Goal: Task Accomplishment & Management: Manage account settings

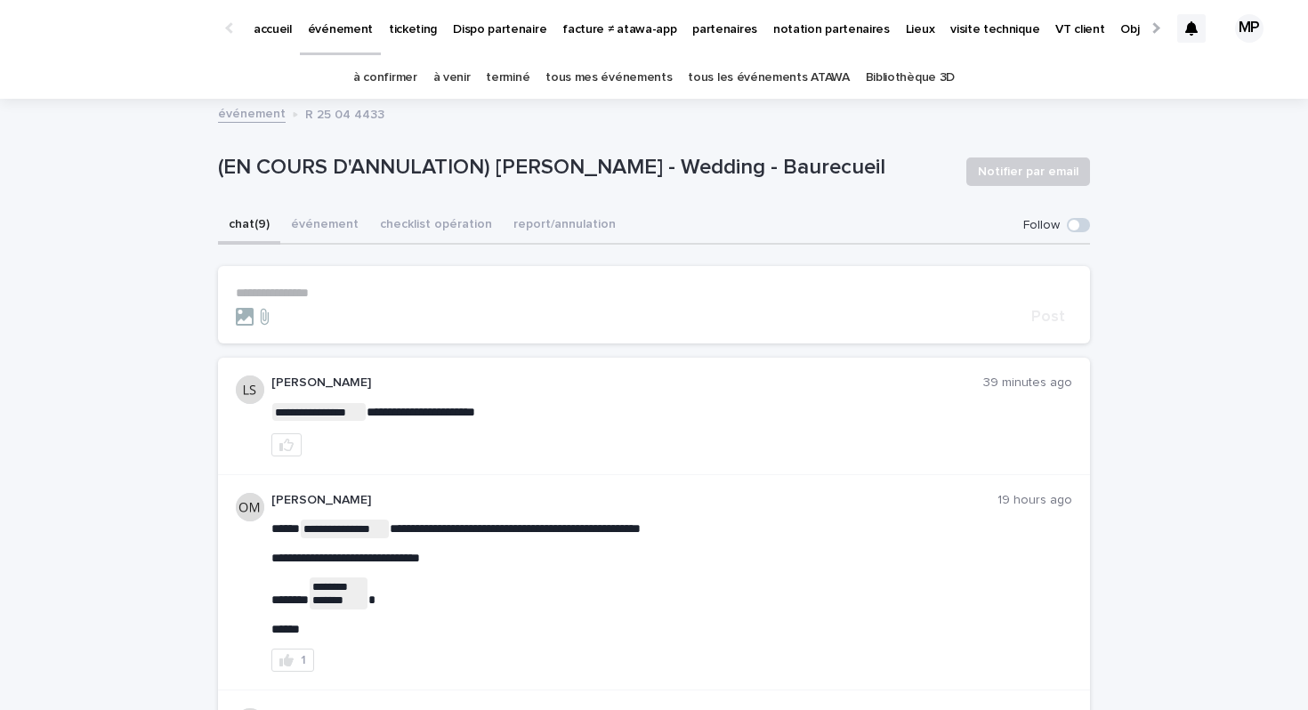
click at [330, 27] on p "événement" at bounding box center [340, 18] width 65 height 37
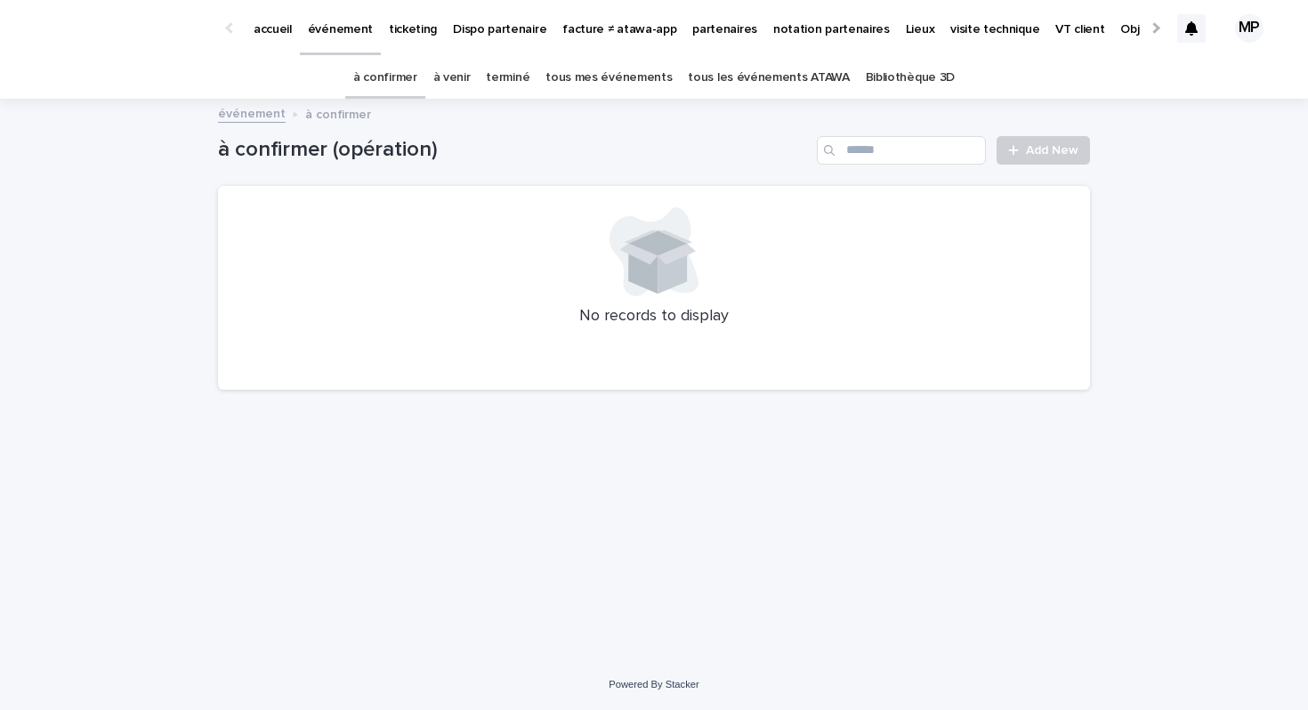
click at [741, 82] on link "tous les événements ATAWA" at bounding box center [768, 78] width 161 height 42
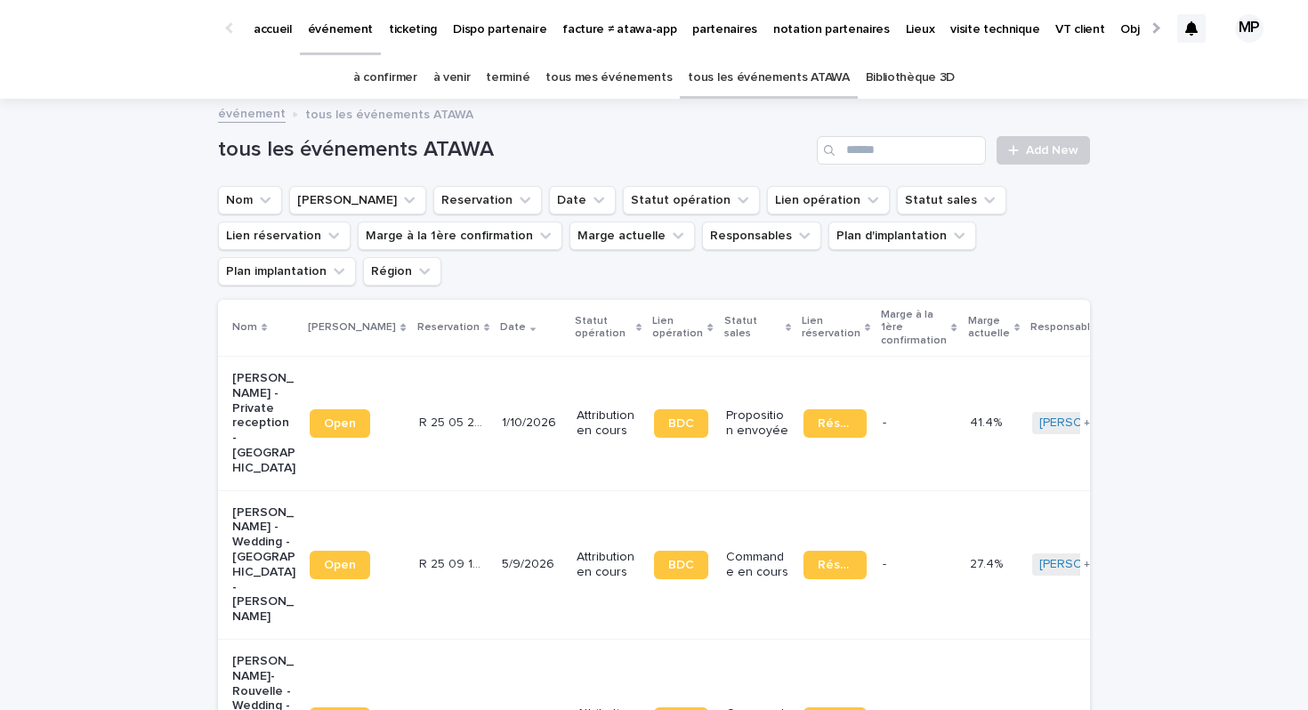
click at [257, 371] on p "ANDREA TAVEAU - Private reception - Vannes" at bounding box center [263, 423] width 63 height 105
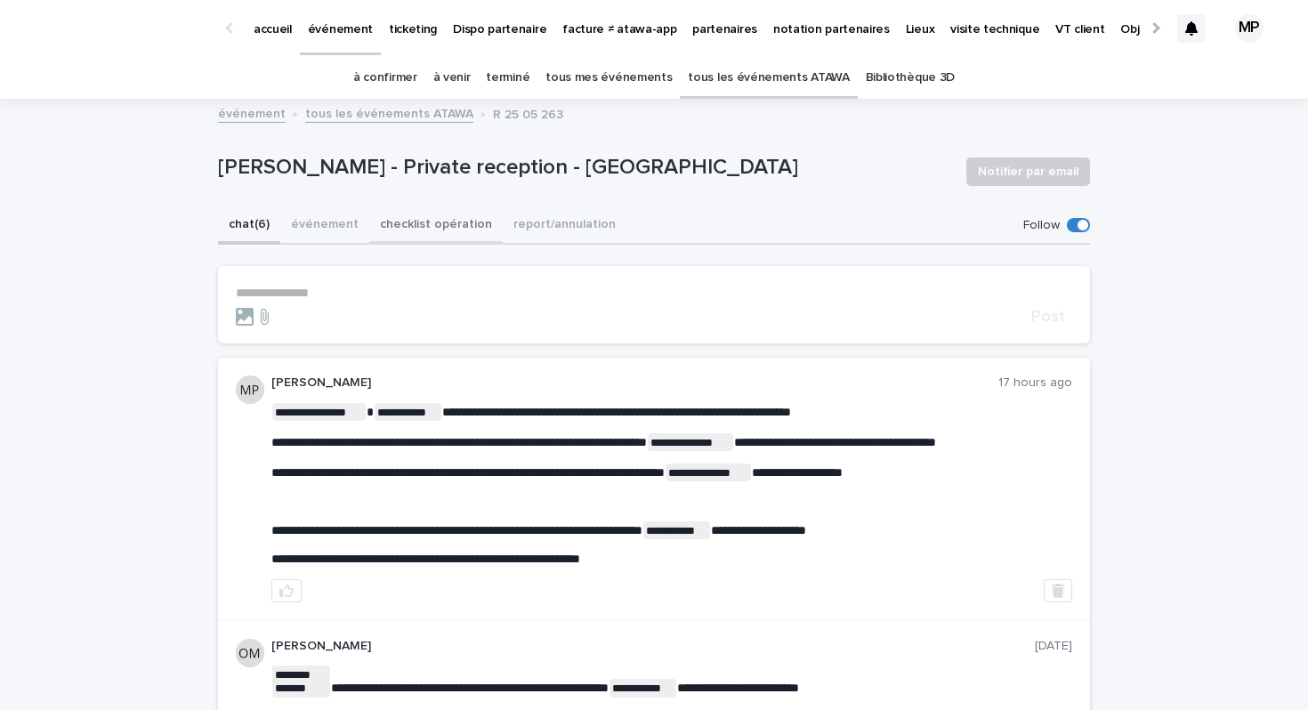
click at [396, 225] on button "checklist opération" at bounding box center [435, 225] width 133 height 37
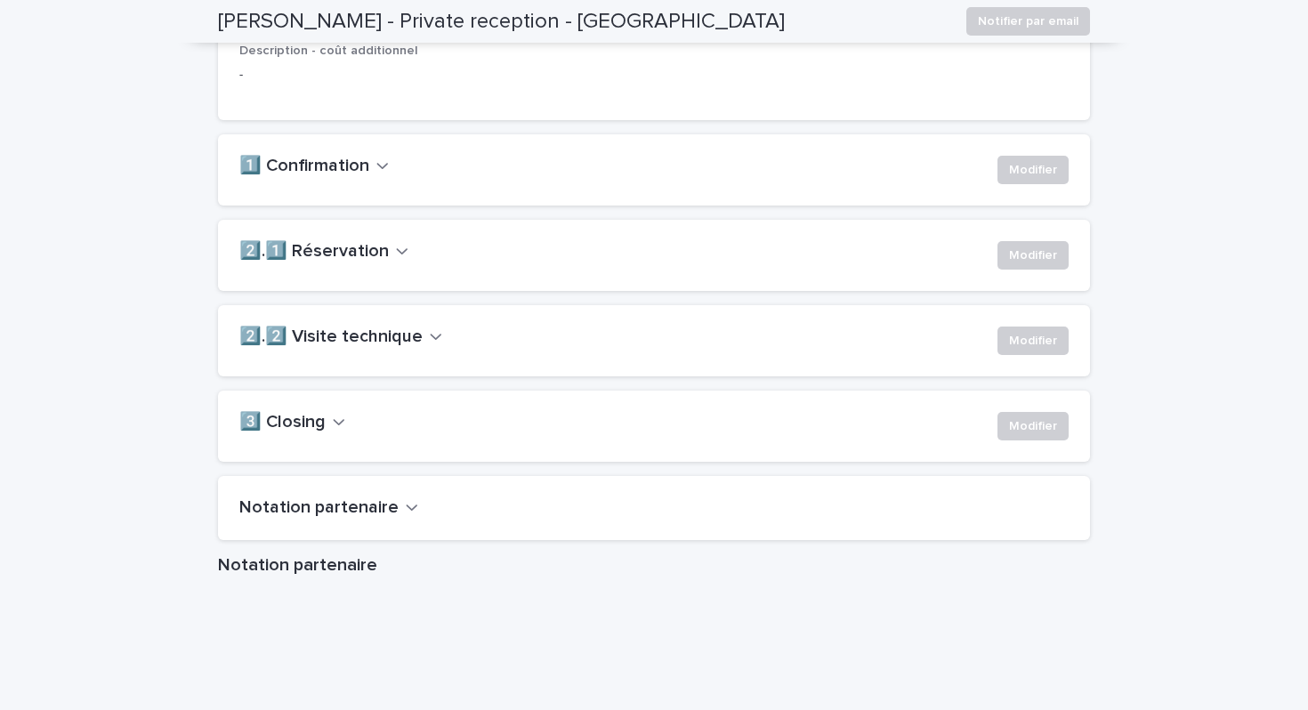
click at [418, 348] on button "2️⃣.2️⃣ Visite technique" at bounding box center [340, 337] width 203 height 21
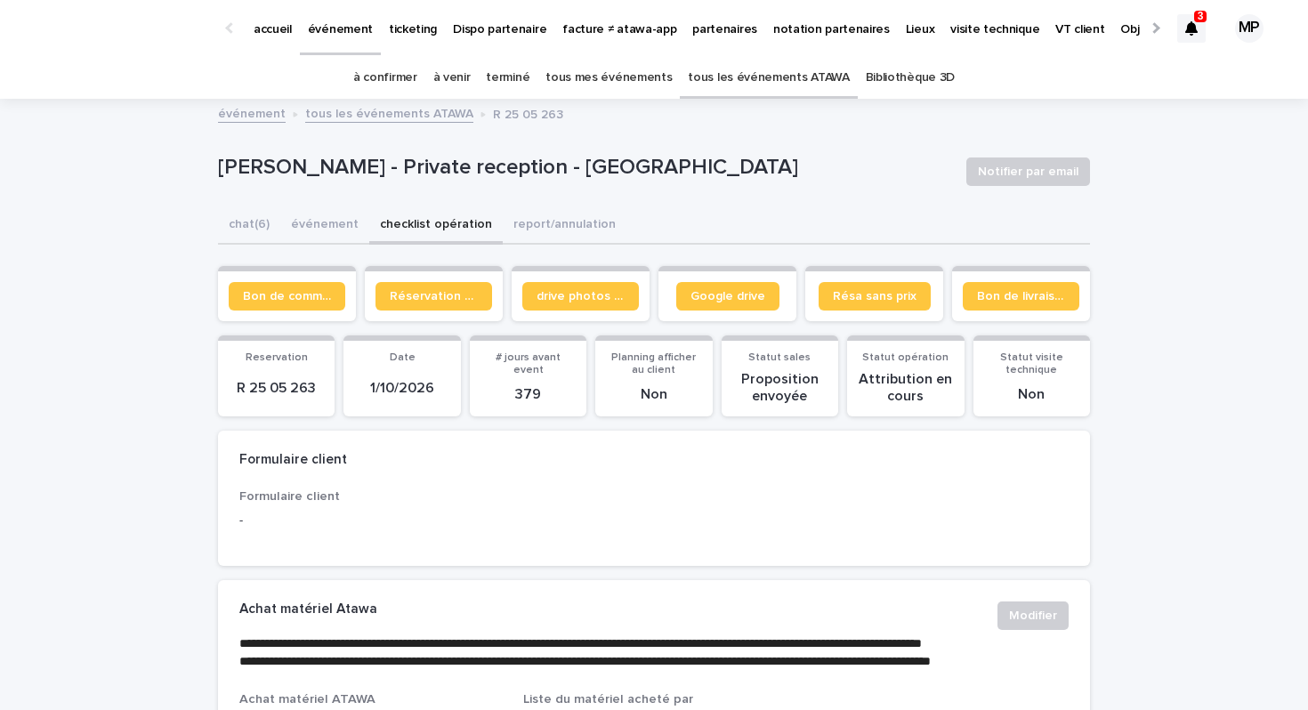
click at [751, 93] on link "tous les événements ATAWA" at bounding box center [768, 78] width 161 height 42
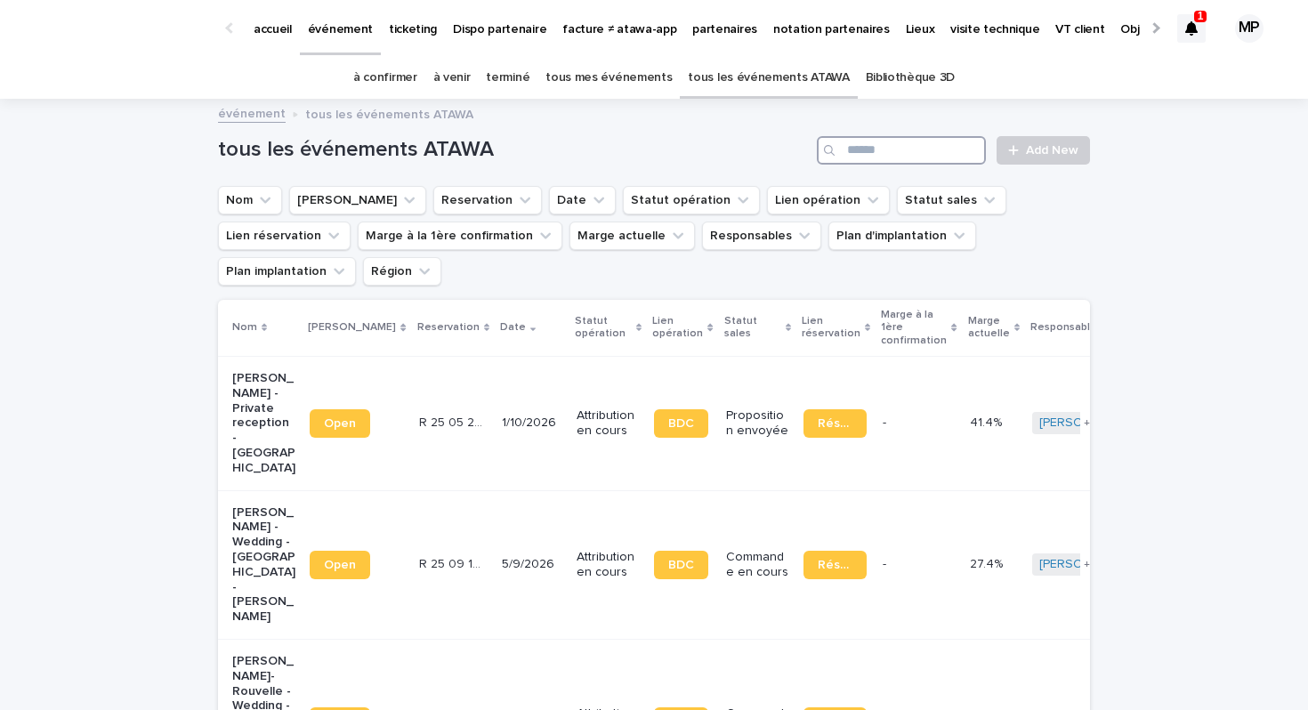
click at [956, 156] on input "Search" at bounding box center [901, 150] width 169 height 28
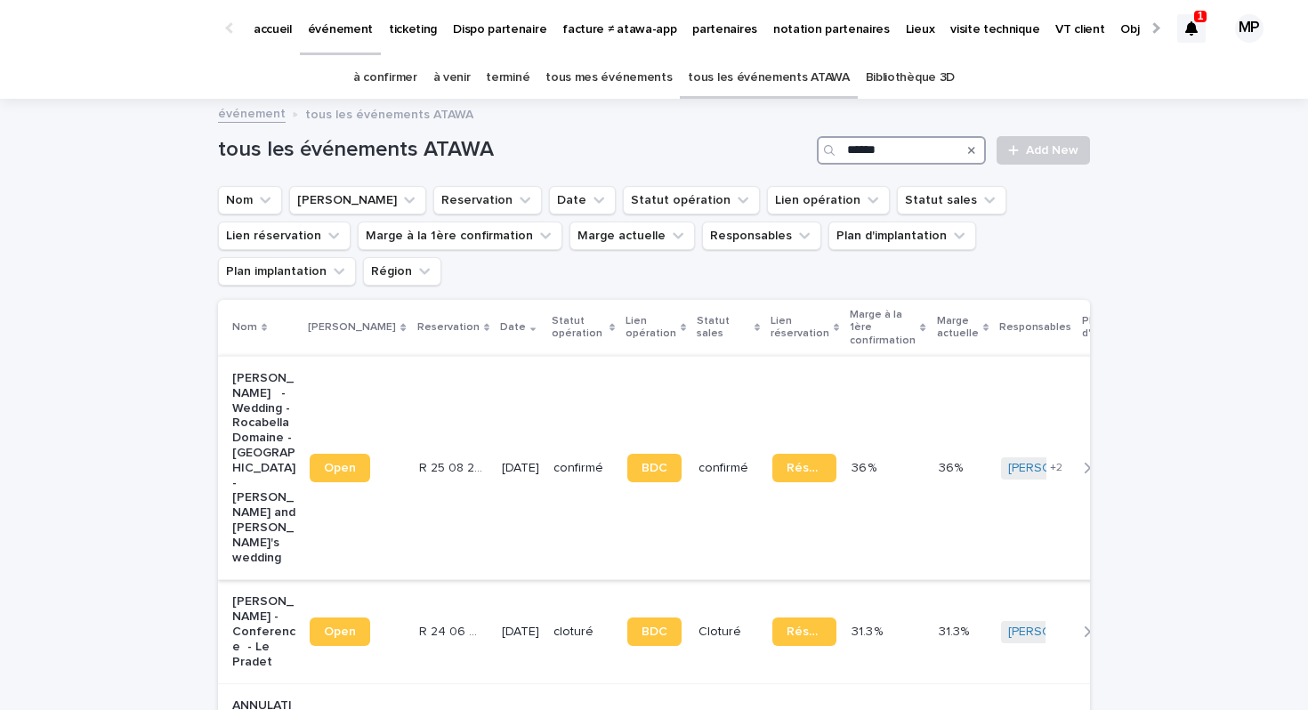
type input "******"
click at [289, 376] on p "Elizabeth - Wedding - Rocabella Domaine - Le Pradet - Kabrina and Patrick's wed…" at bounding box center [263, 468] width 63 height 194
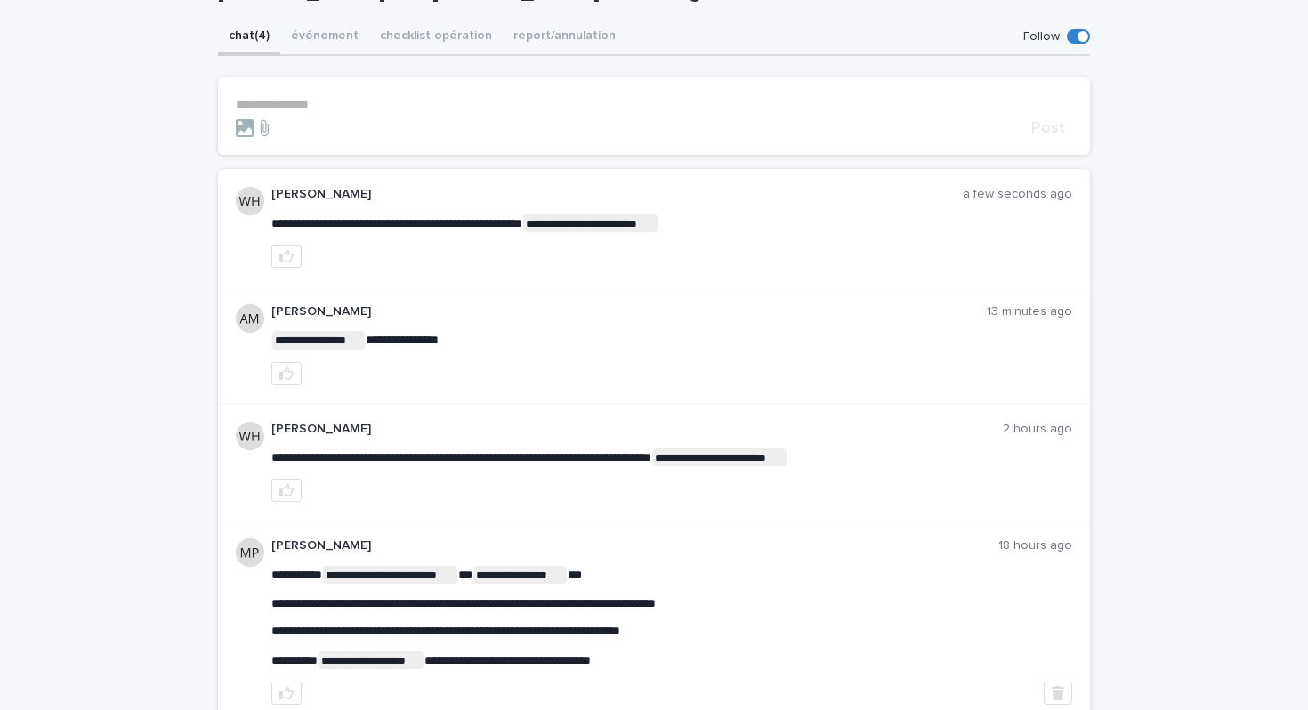
scroll to position [245, 0]
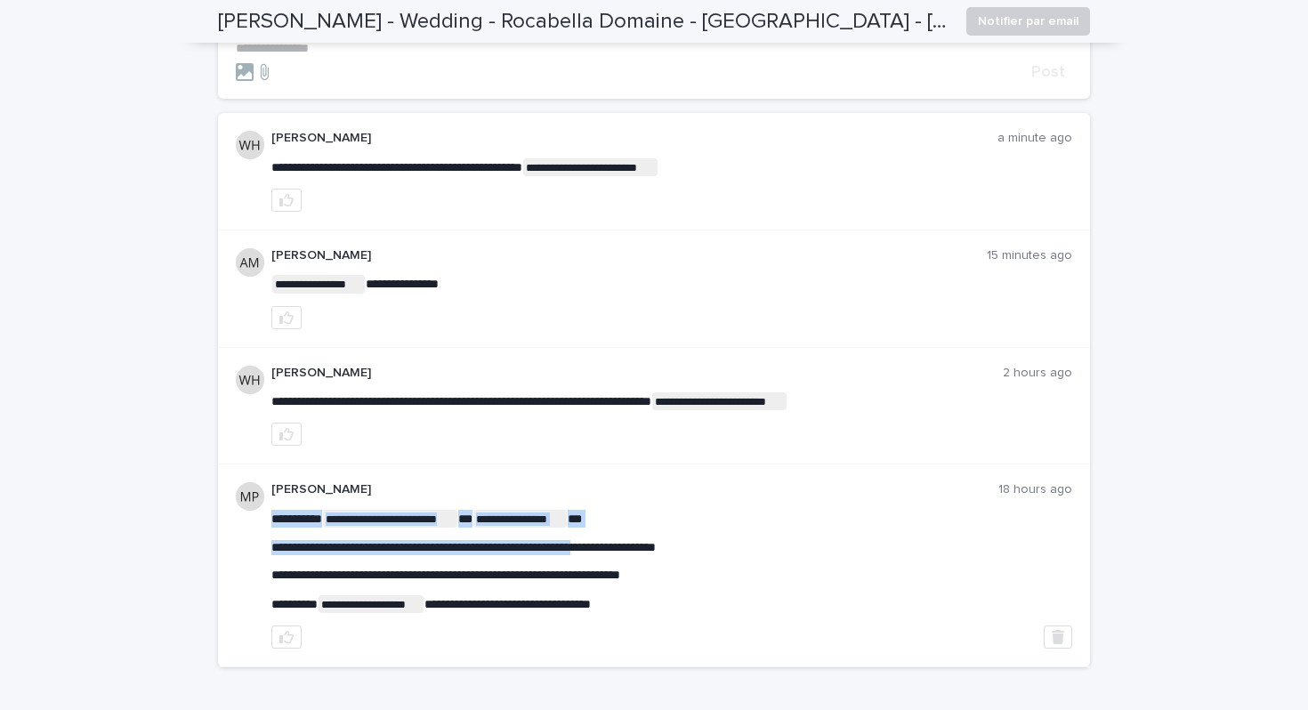
drag, startPoint x: 394, startPoint y: 548, endPoint x: 631, endPoint y: 548, distance: 236.7
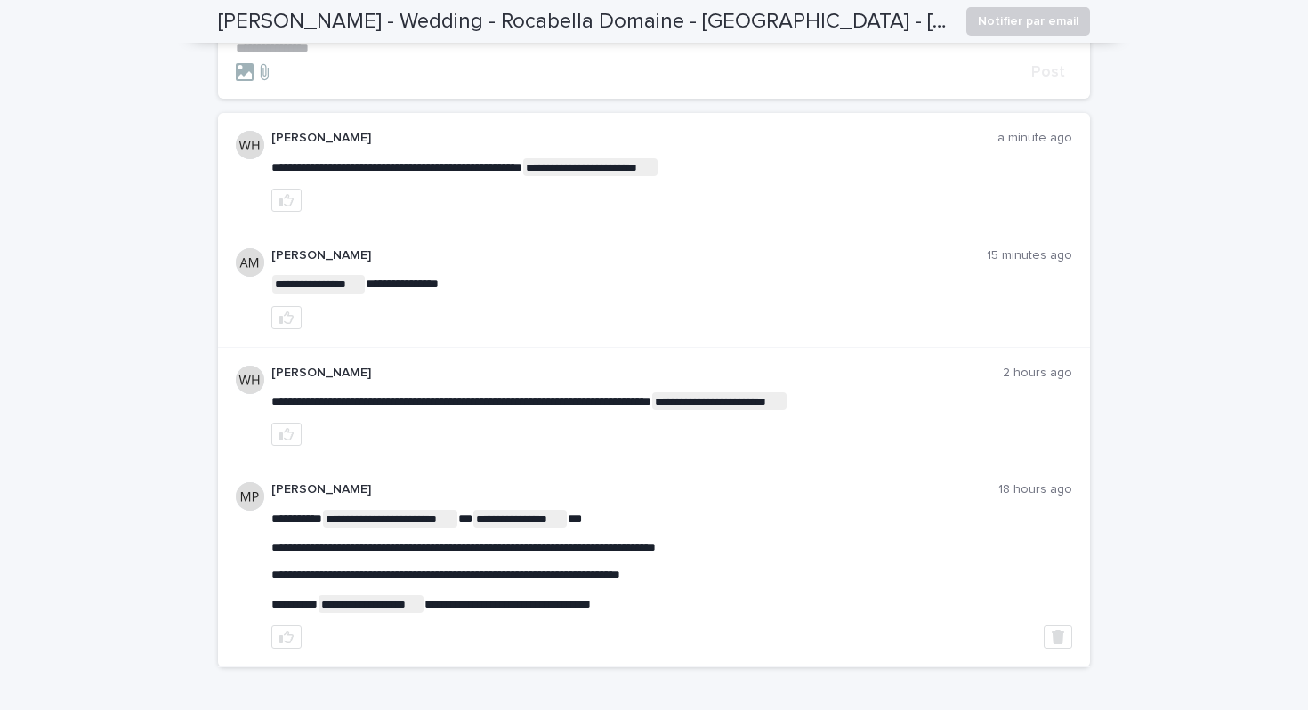
click at [637, 548] on span "**********" at bounding box center [463, 547] width 384 height 12
drag, startPoint x: 535, startPoint y: 547, endPoint x: 639, endPoint y: 548, distance: 104.1
click at [639, 548] on span "**********" at bounding box center [463, 547] width 384 height 12
click at [656, 553] on span "**********" at bounding box center [463, 547] width 384 height 12
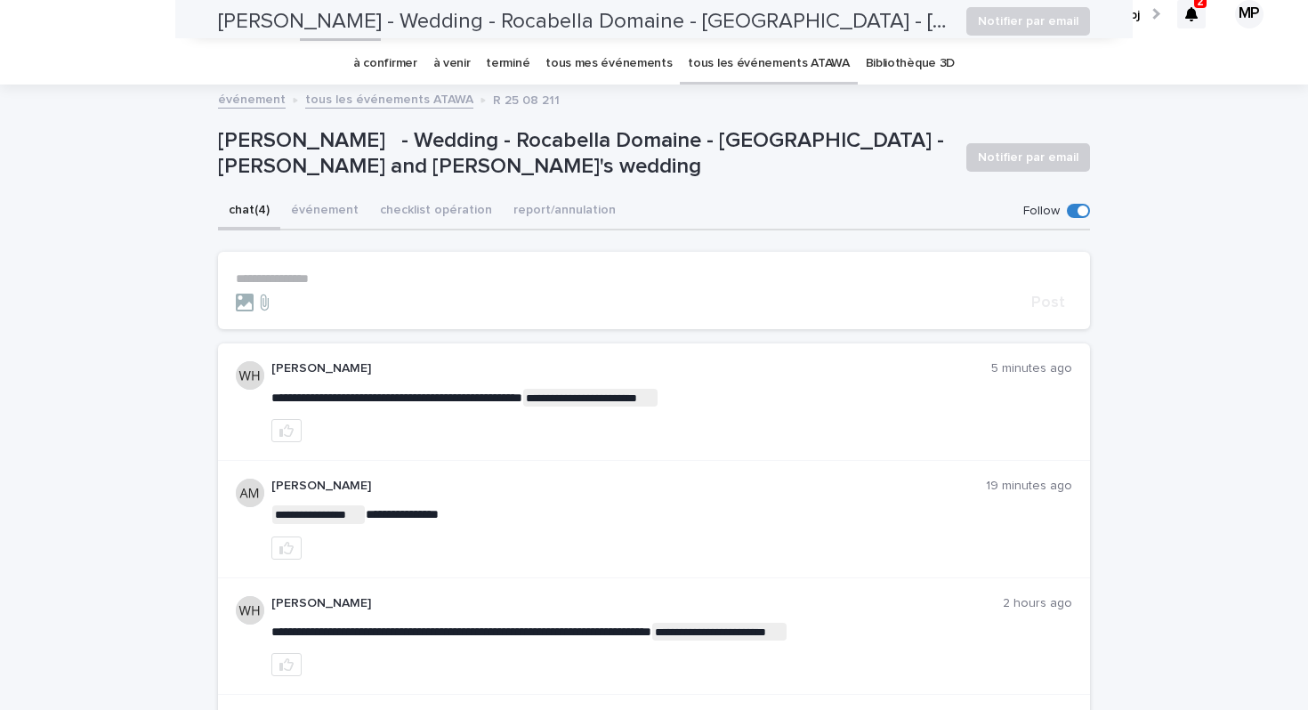
scroll to position [12, 0]
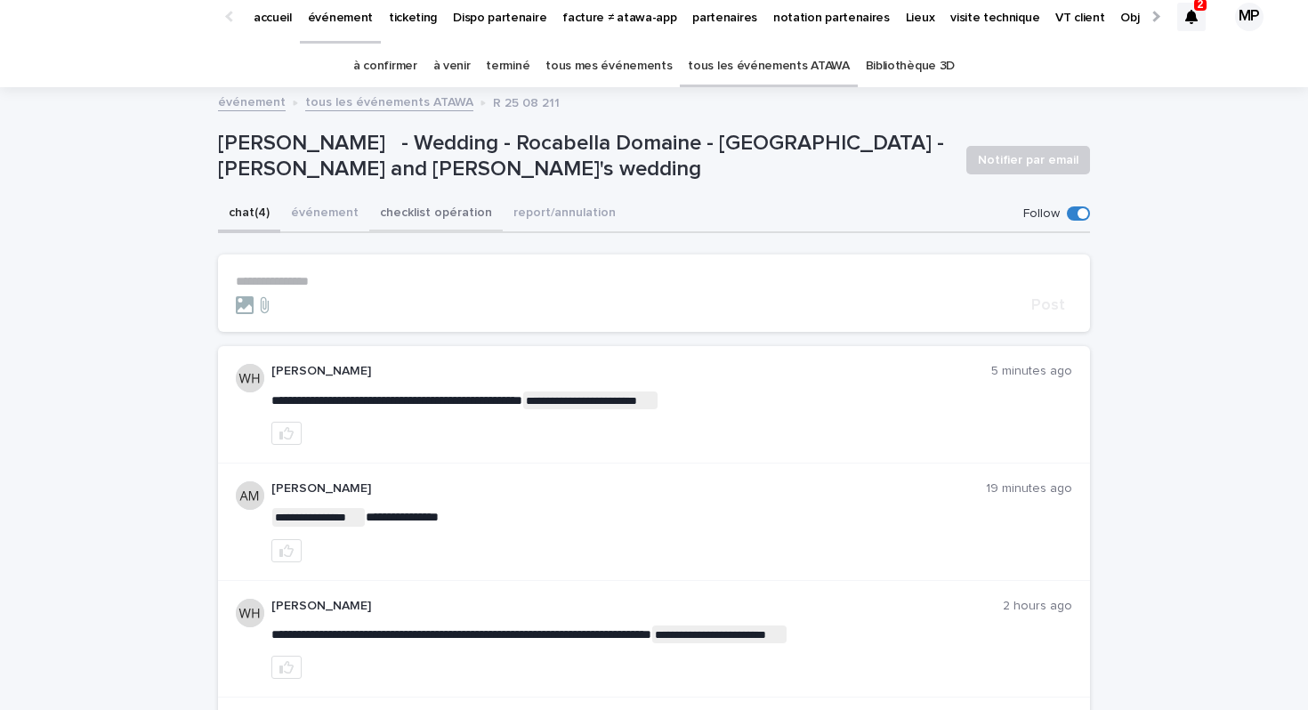
click at [402, 218] on button "checklist opération" at bounding box center [435, 214] width 133 height 37
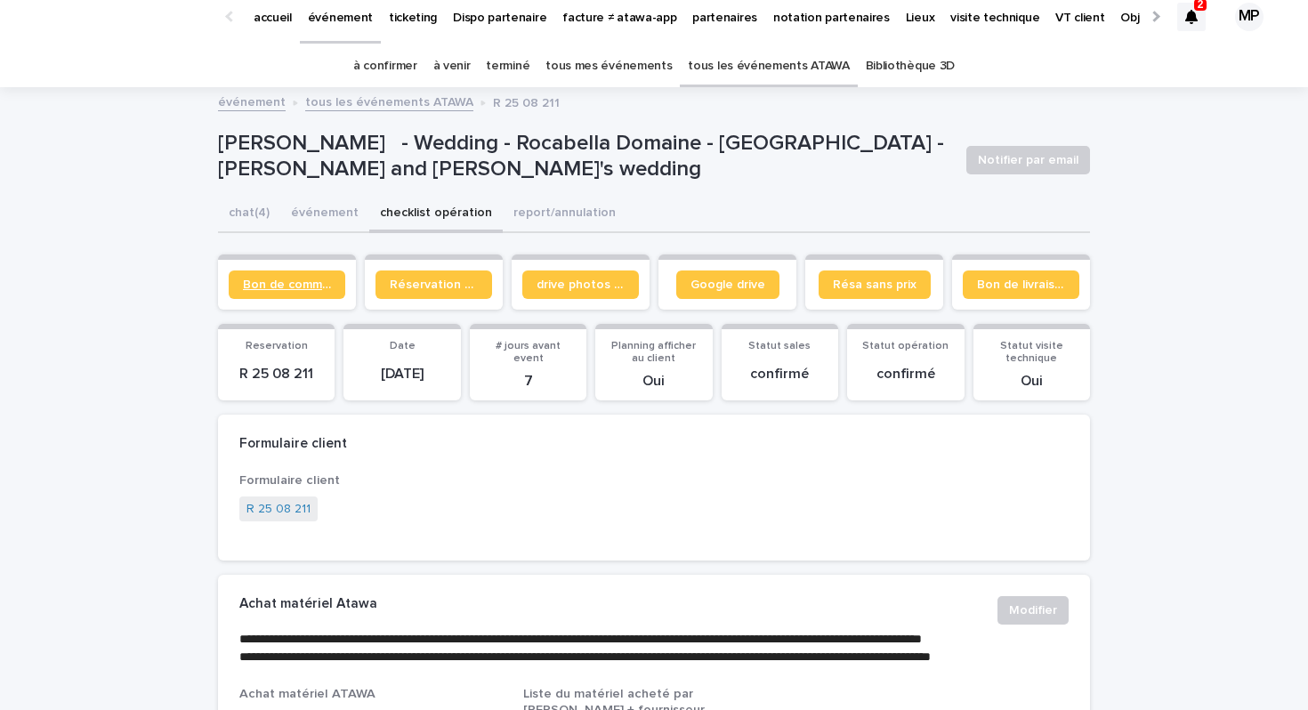
click at [300, 287] on span "Bon de commande" at bounding box center [287, 285] width 88 height 12
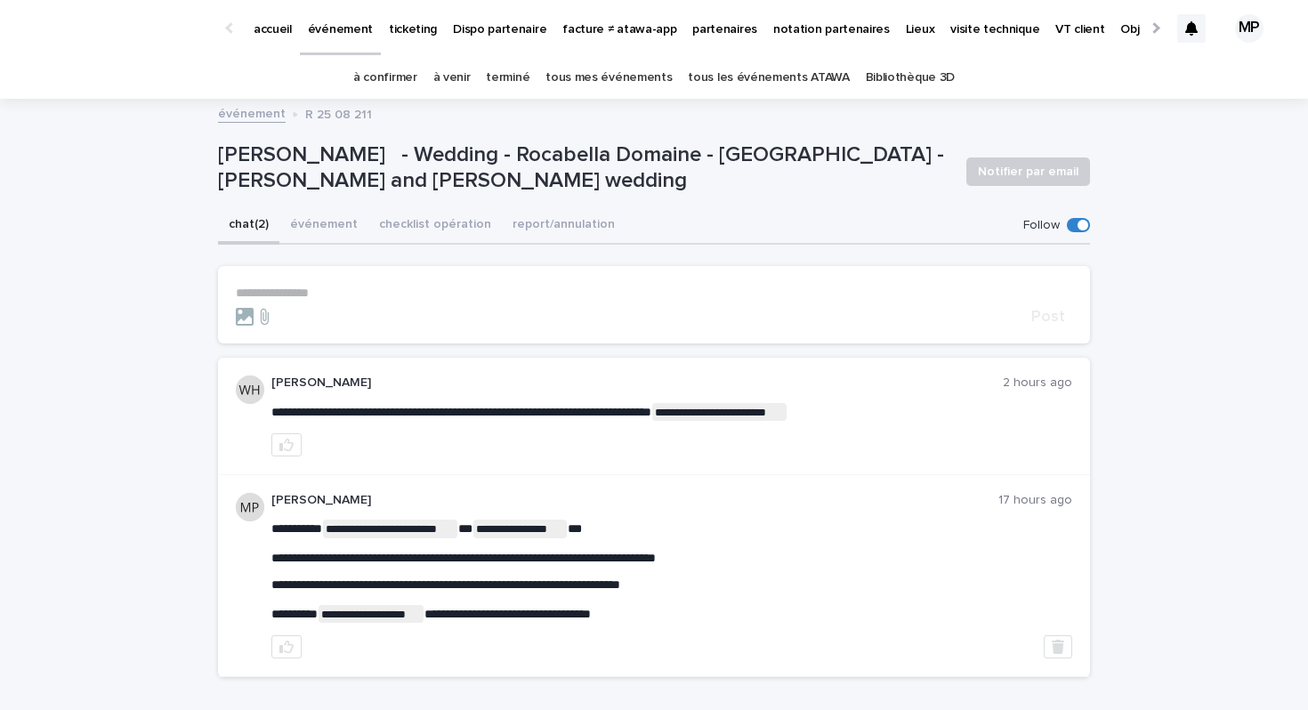
click at [399, 238] on button "checklist opération" at bounding box center [434, 225] width 133 height 37
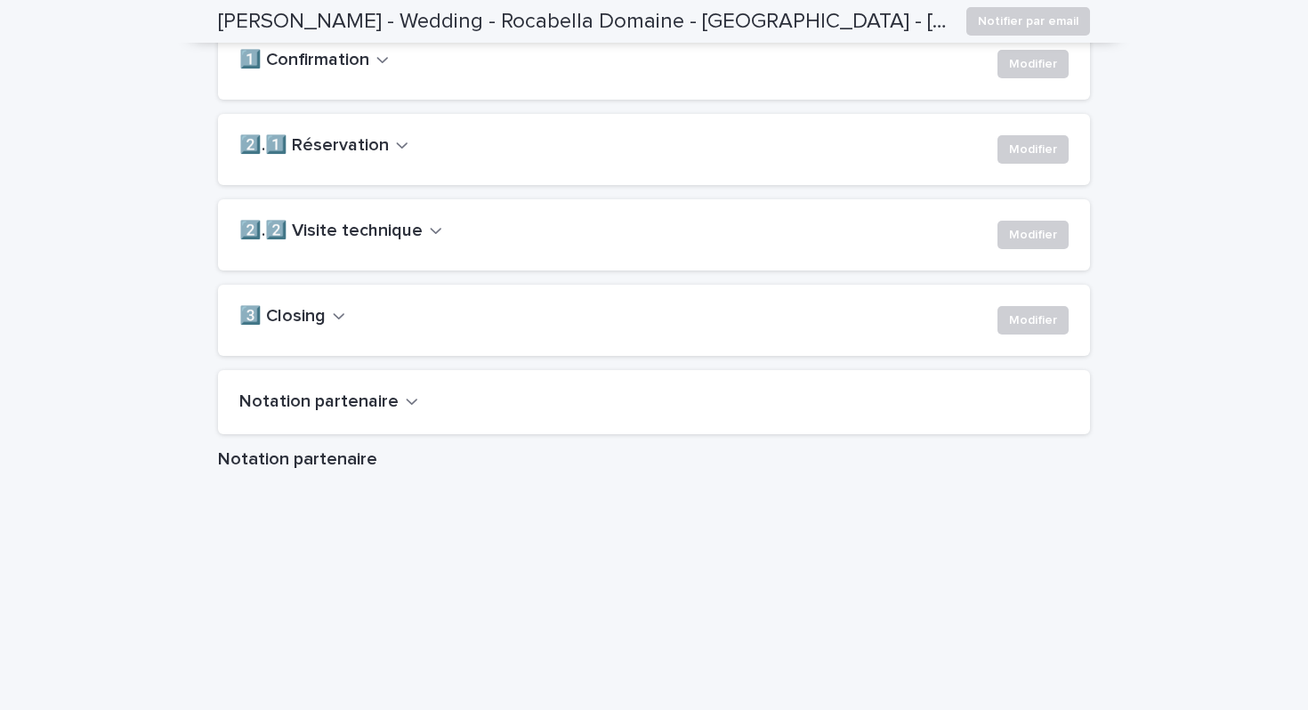
scroll to position [1419, 0]
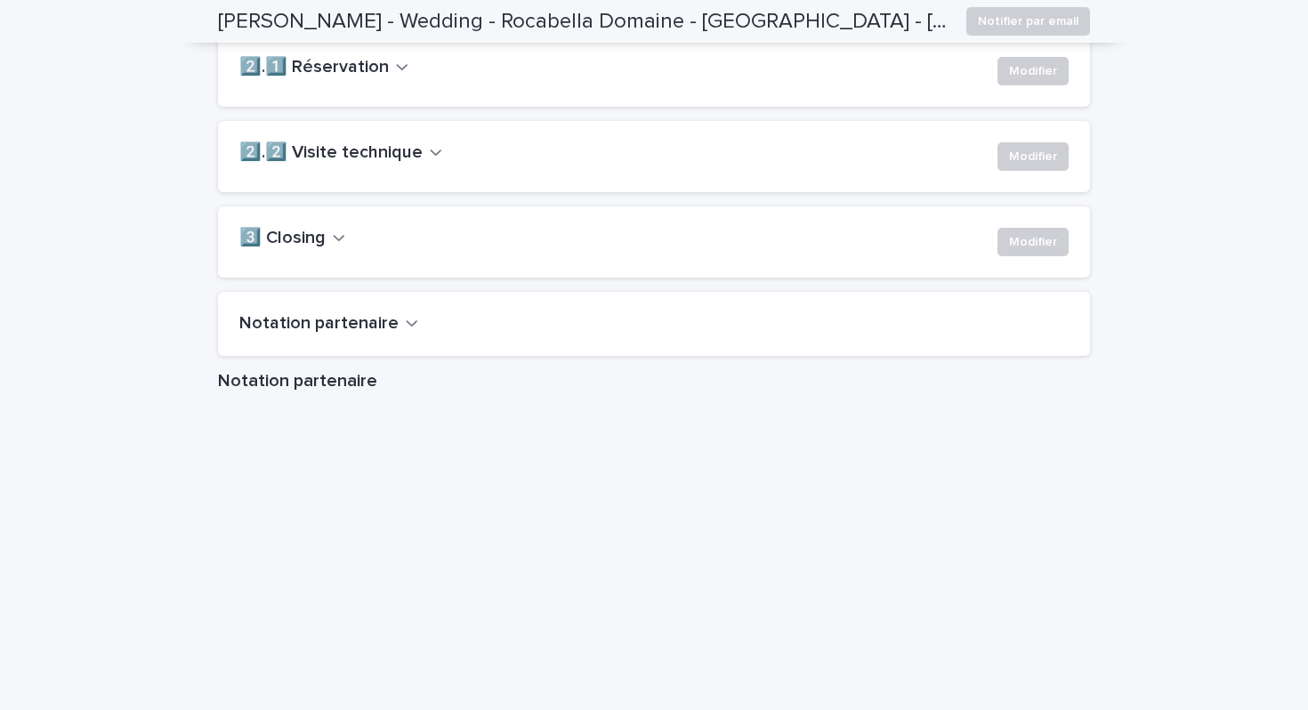
click at [408, 164] on h2 "2️⃣.2️⃣ Visite technique" at bounding box center [330, 152] width 183 height 21
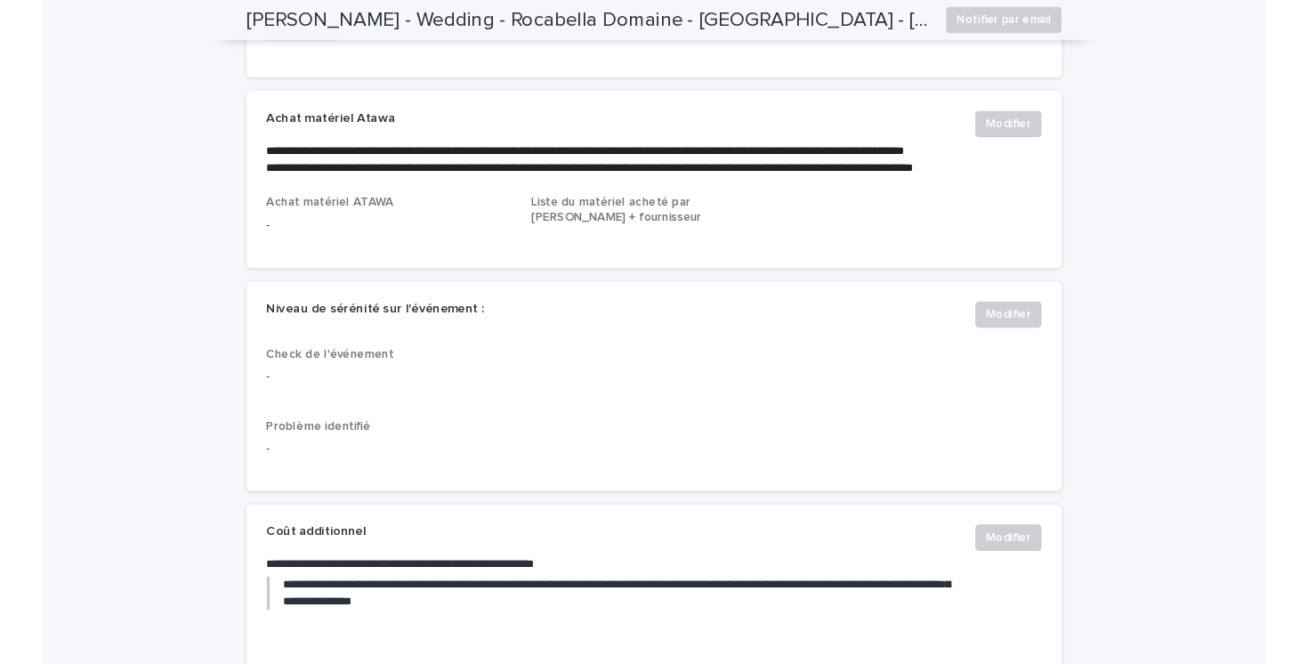
scroll to position [0, 0]
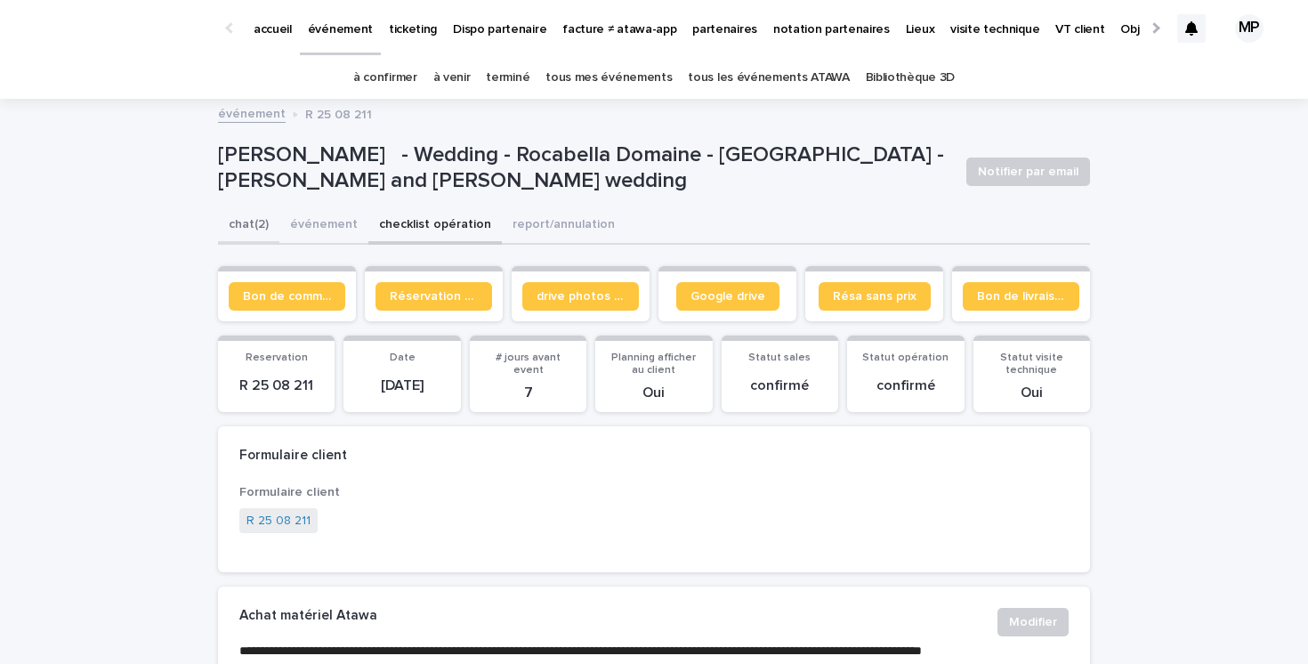
click at [248, 226] on button "chat (2)" at bounding box center [248, 225] width 61 height 37
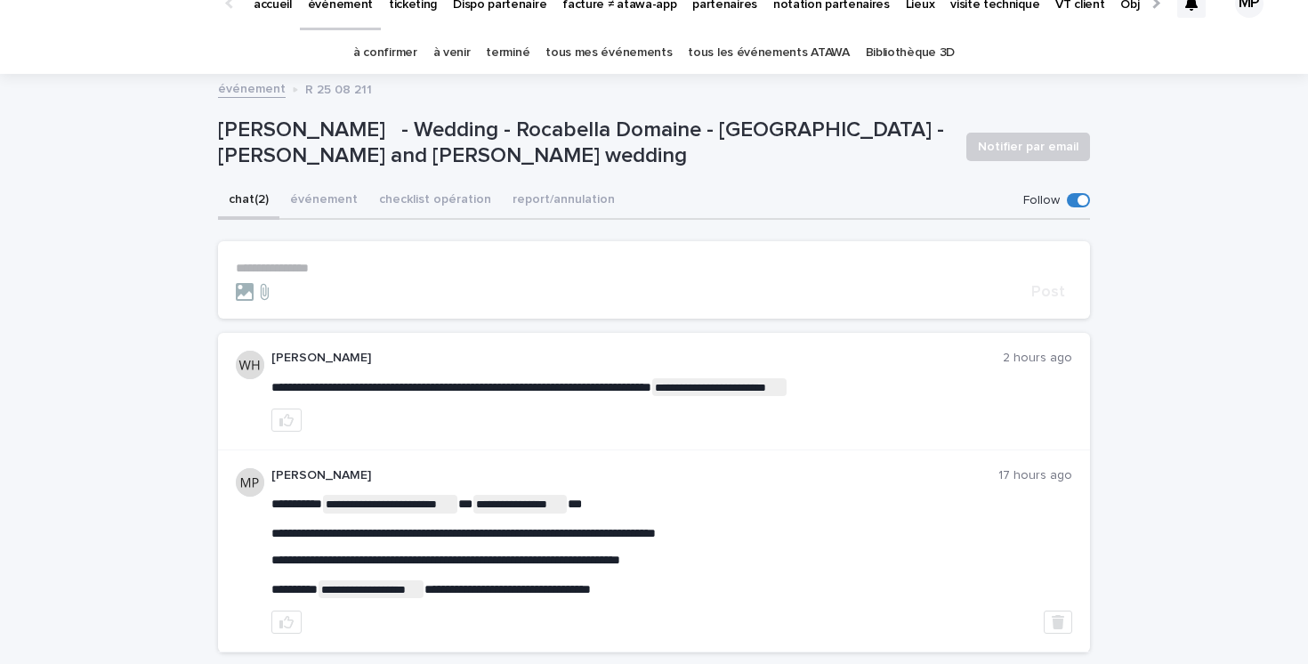
scroll to position [18, 0]
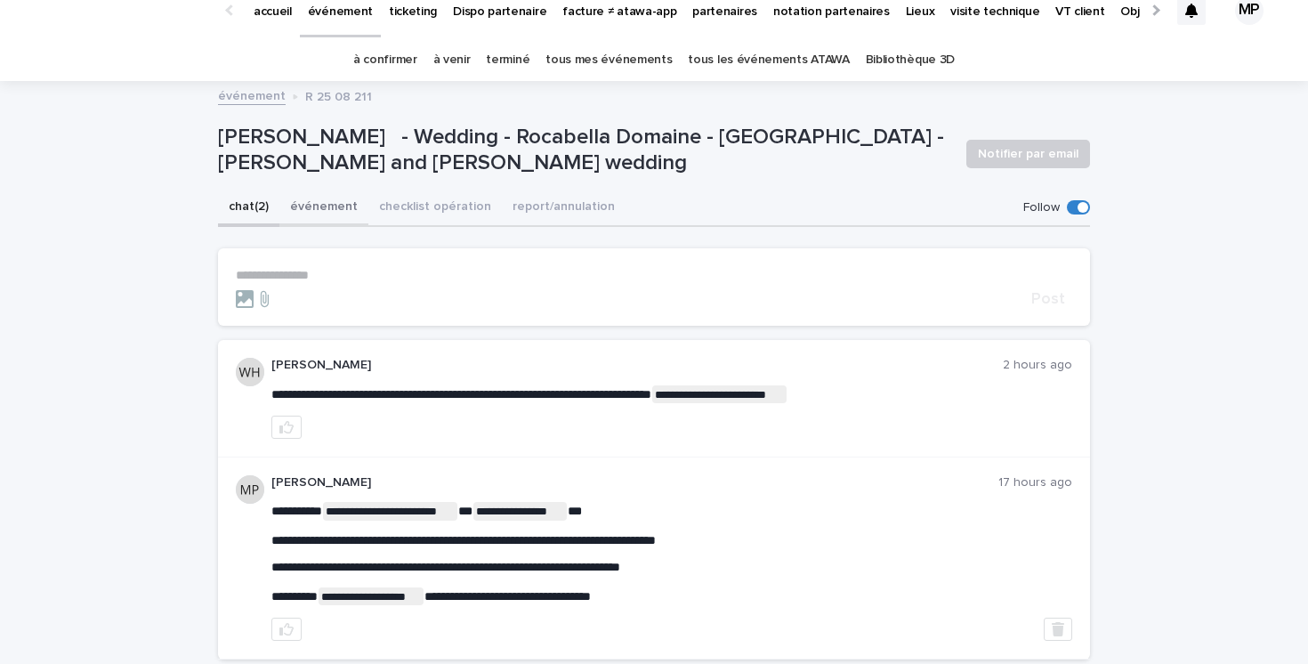
click at [327, 211] on button "événement" at bounding box center [323, 208] width 89 height 37
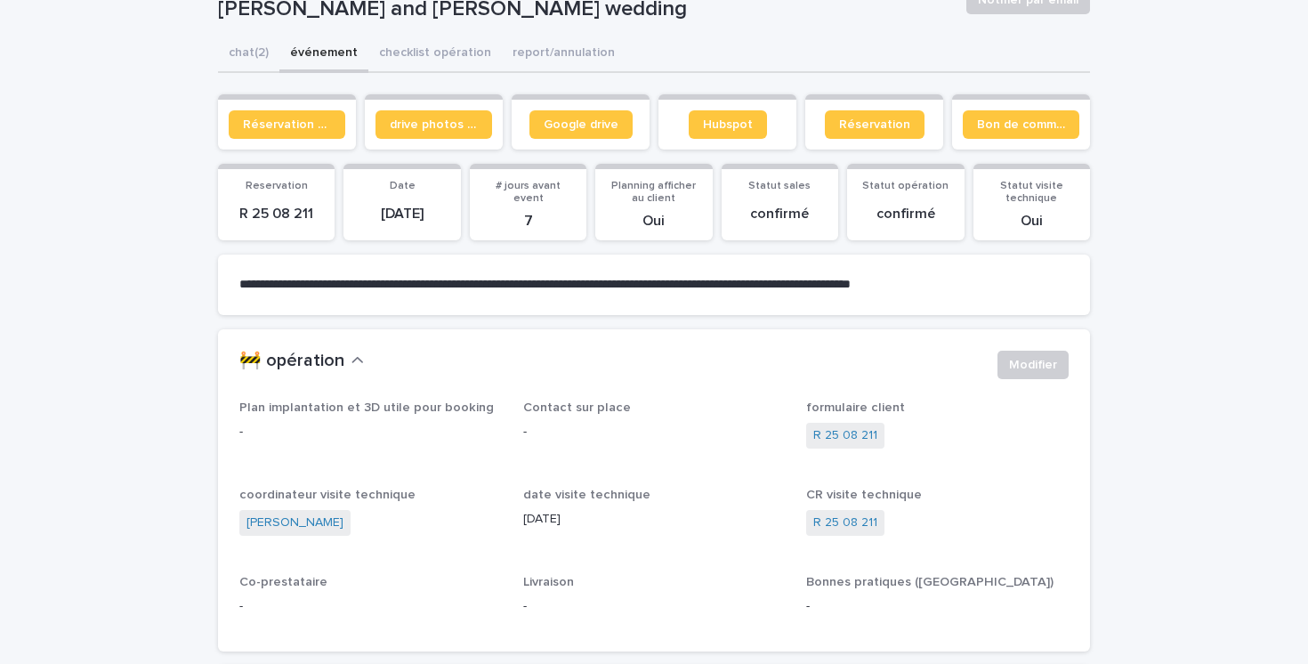
scroll to position [12, 0]
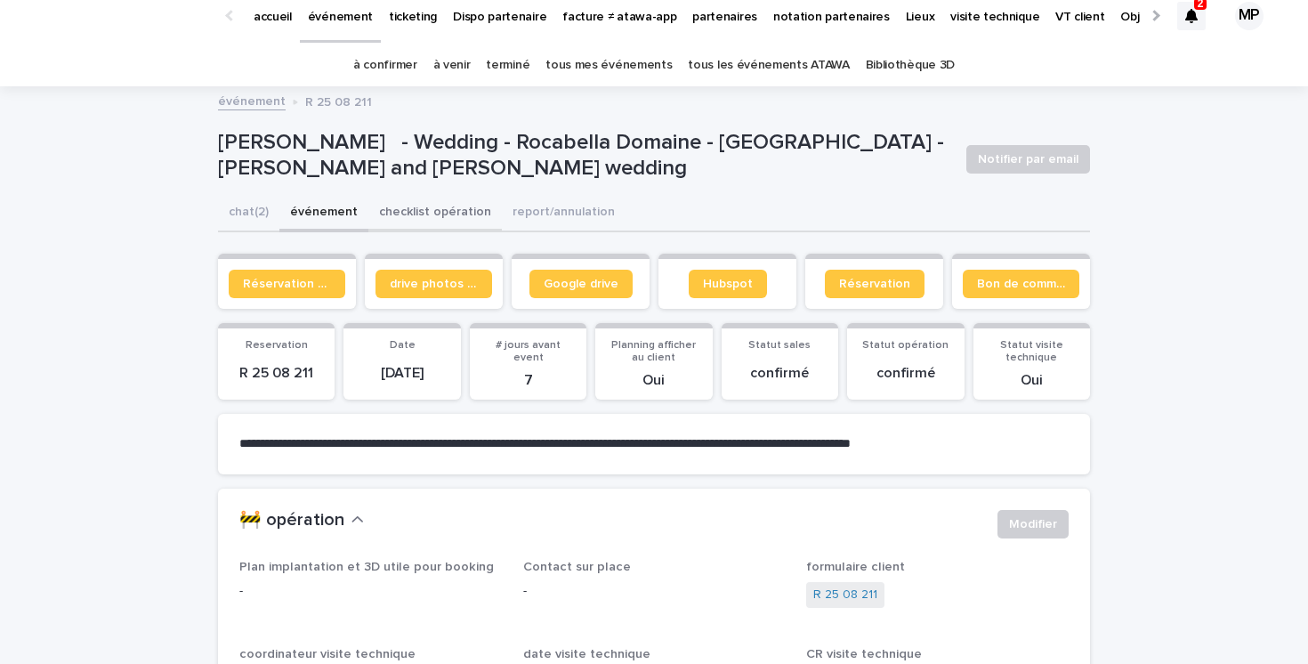
click at [434, 214] on button "checklist opération" at bounding box center [434, 213] width 133 height 37
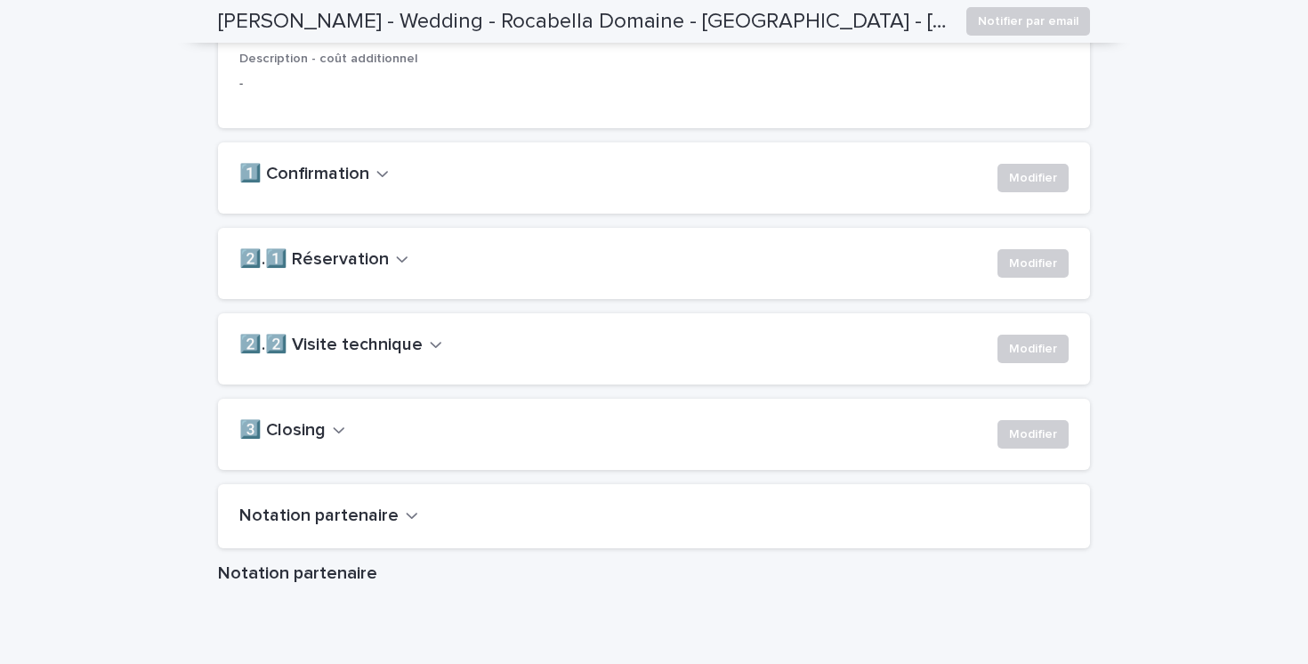
scroll to position [1233, 0]
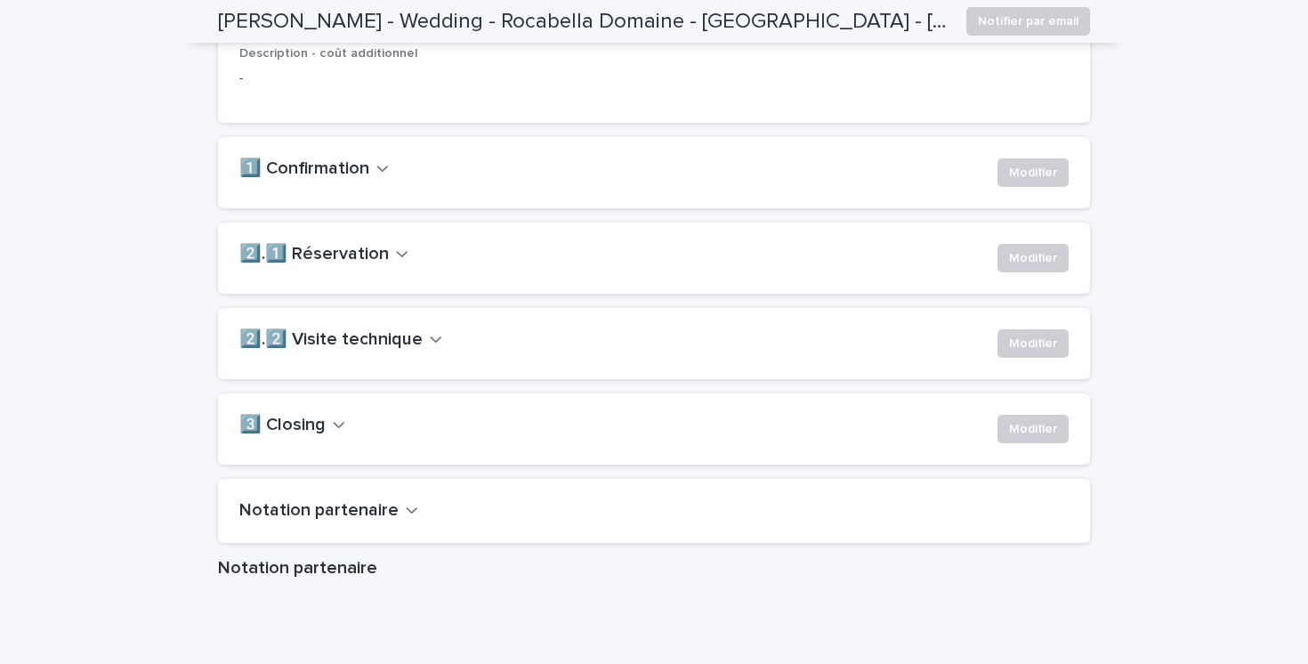
click at [430, 347] on icon "button" at bounding box center [436, 339] width 12 height 16
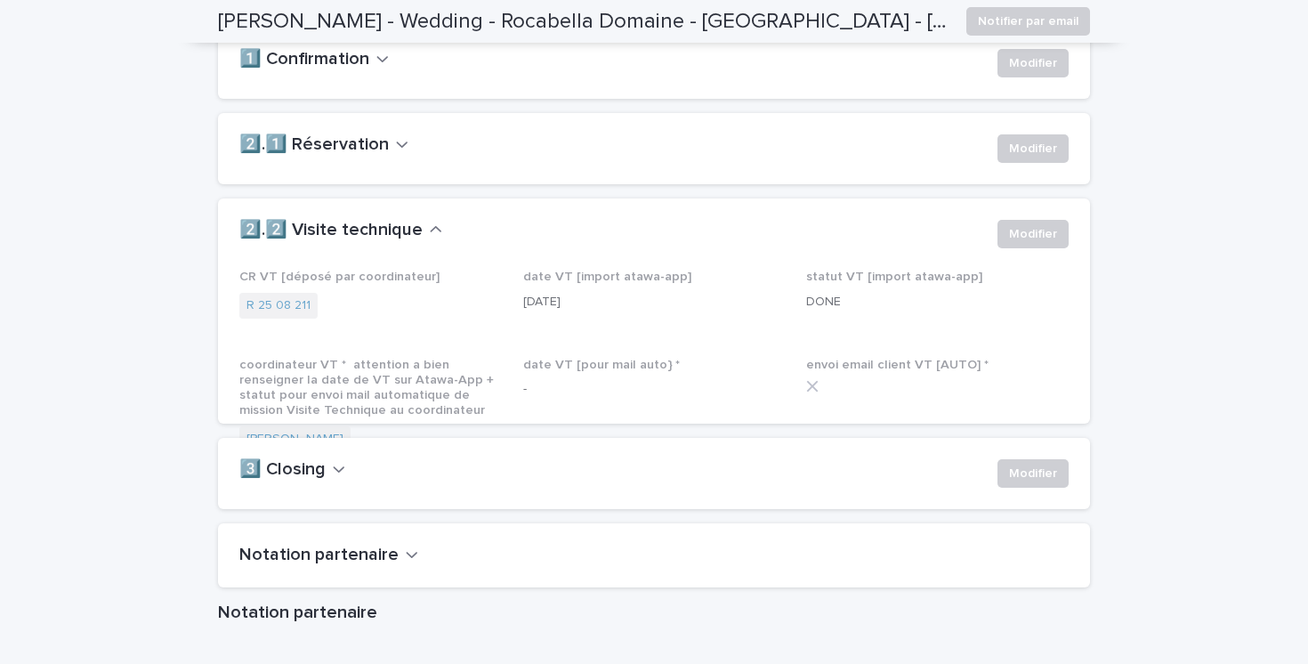
scroll to position [1343, 0]
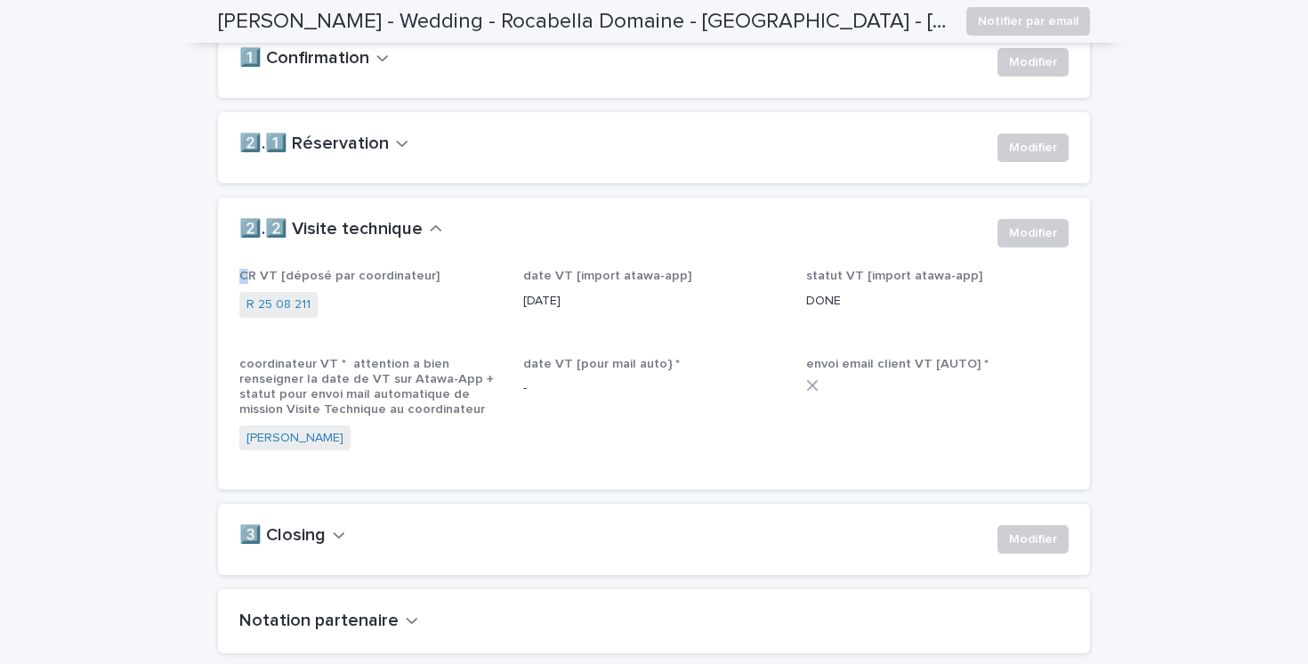
click at [247, 282] on span "CR VT [déposé par coordinateur]" at bounding box center [339, 276] width 200 height 12
click at [303, 282] on span "CR VT [déposé par coordinateur]" at bounding box center [339, 276] width 200 height 12
click at [276, 314] on link "R 25 08 211" at bounding box center [279, 304] width 64 height 19
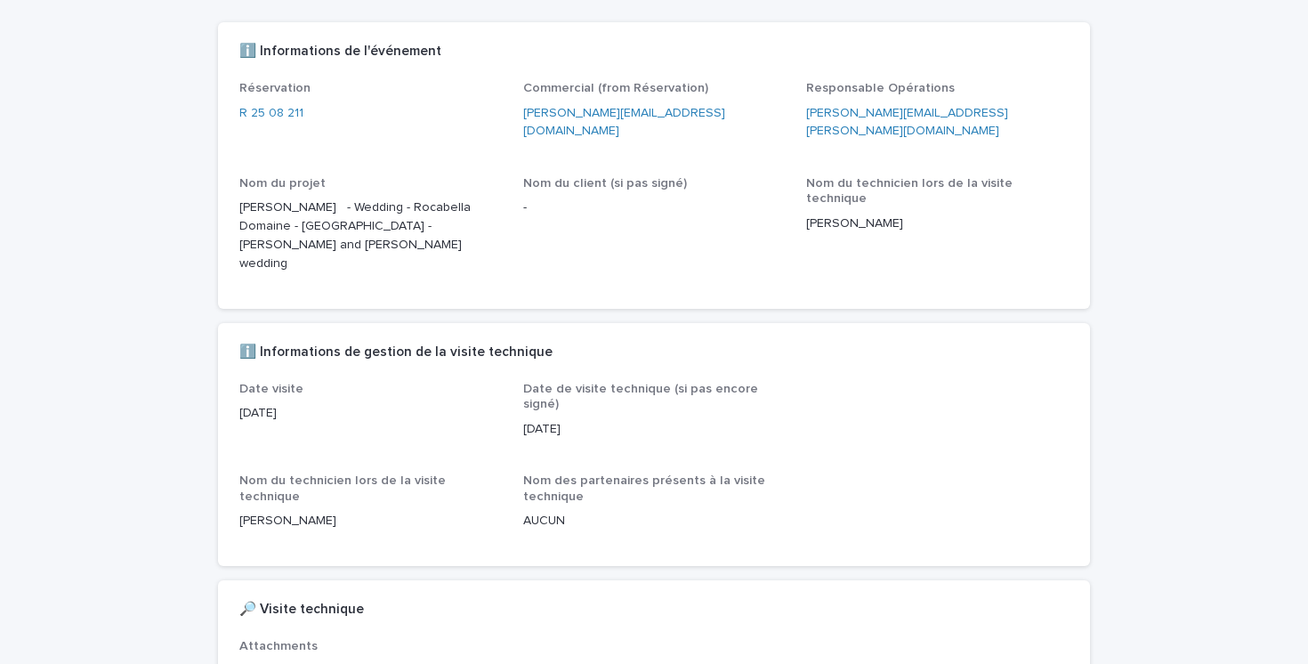
scroll to position [166, 0]
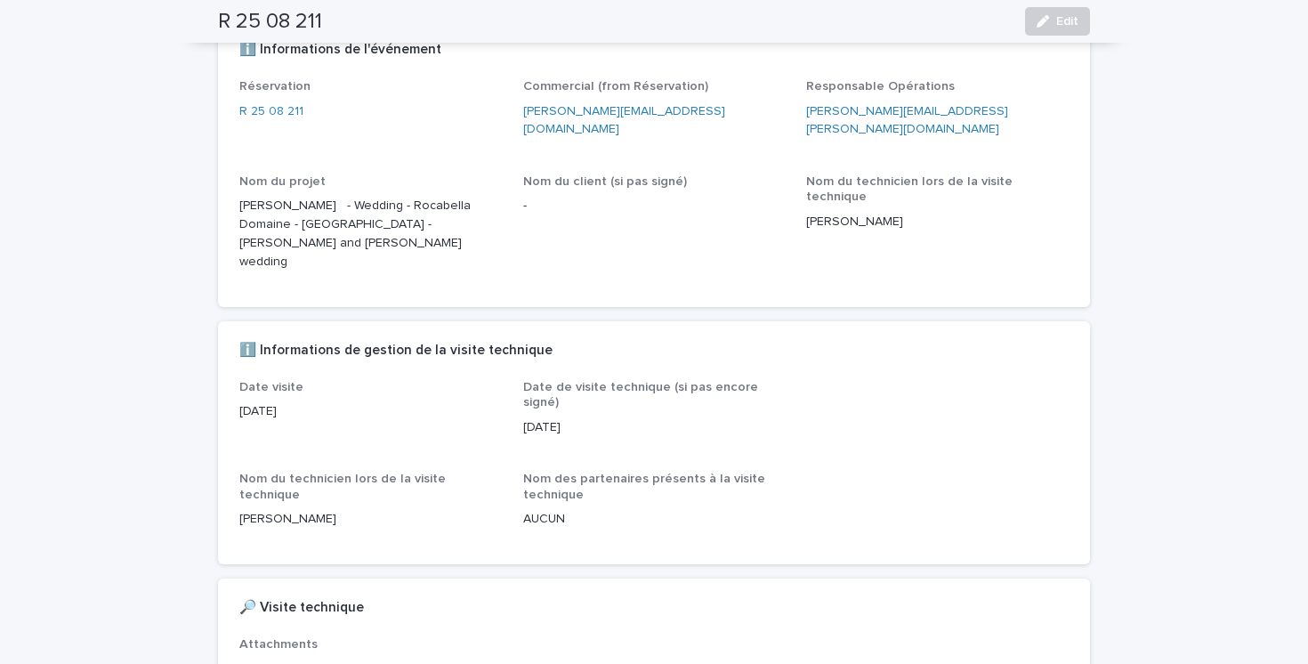
drag, startPoint x: 805, startPoint y: 184, endPoint x: 960, endPoint y: 184, distance: 154.9
click at [960, 213] on p "GAUTHIER ROULAND" at bounding box center [937, 222] width 263 height 19
click at [923, 206] on div "Nom du technicien lors de la visite technique GAUTHIER ROULAND" at bounding box center [937, 209] width 263 height 70
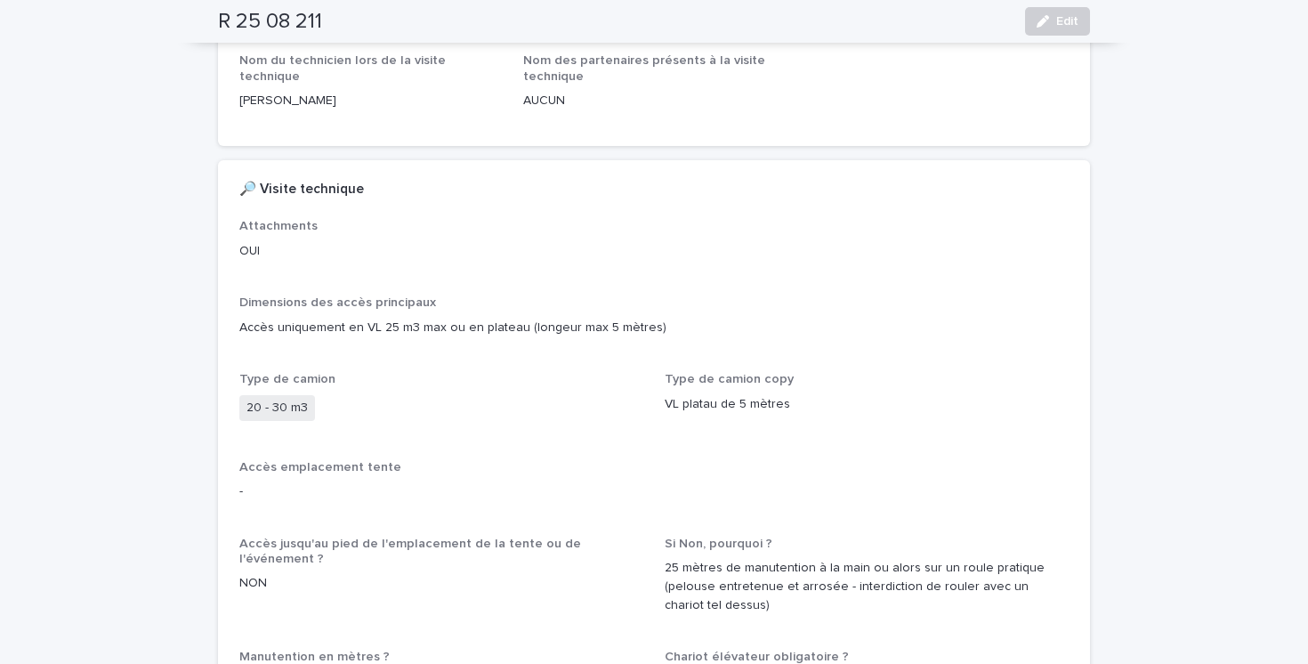
scroll to position [623, 0]
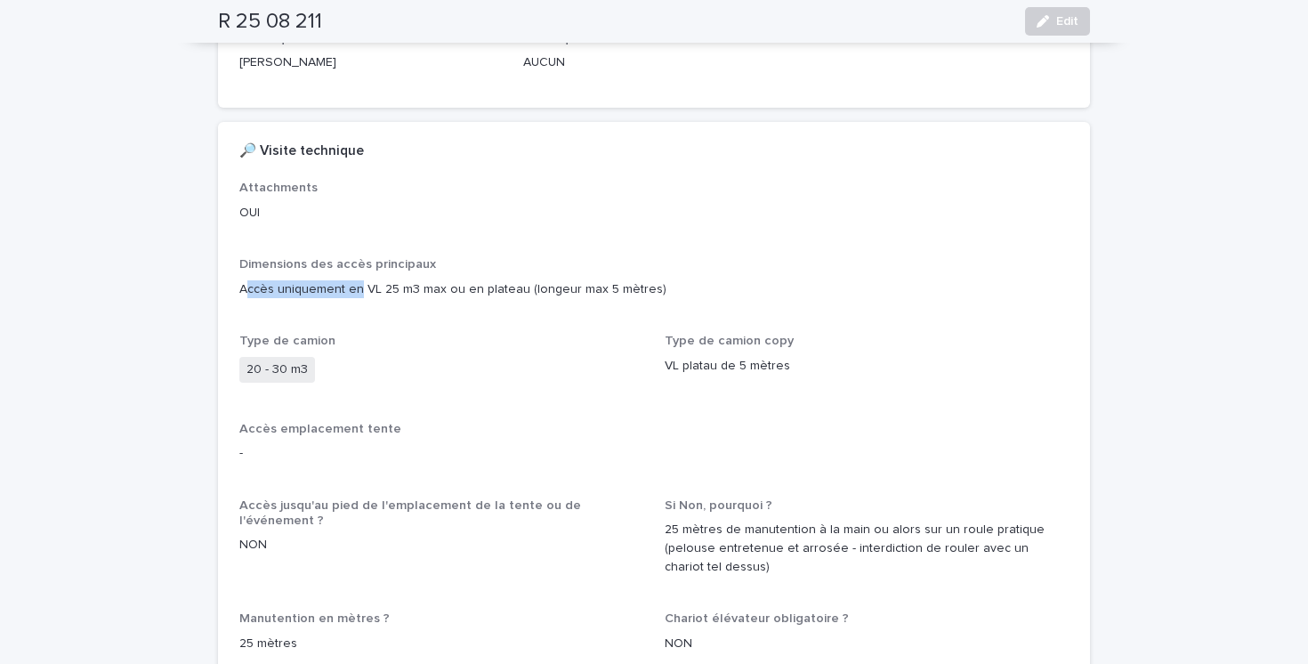
drag, startPoint x: 250, startPoint y: 217, endPoint x: 359, endPoint y: 223, distance: 108.8
click at [359, 280] on p "Accès uniquement en VL 25 m3 max ou en plateau (longeur max 5 mètres)" at bounding box center [653, 289] width 829 height 19
click at [387, 280] on p "Accès uniquement en VL 25 m3 max ou en plateau (longeur max 5 mètres)" at bounding box center [653, 289] width 829 height 19
drag, startPoint x: 387, startPoint y: 218, endPoint x: 569, endPoint y: 222, distance: 181.6
click at [569, 280] on p "Accès uniquement en VL 25 m3 max ou en plateau (longeur max 5 mètres)" at bounding box center [653, 289] width 829 height 19
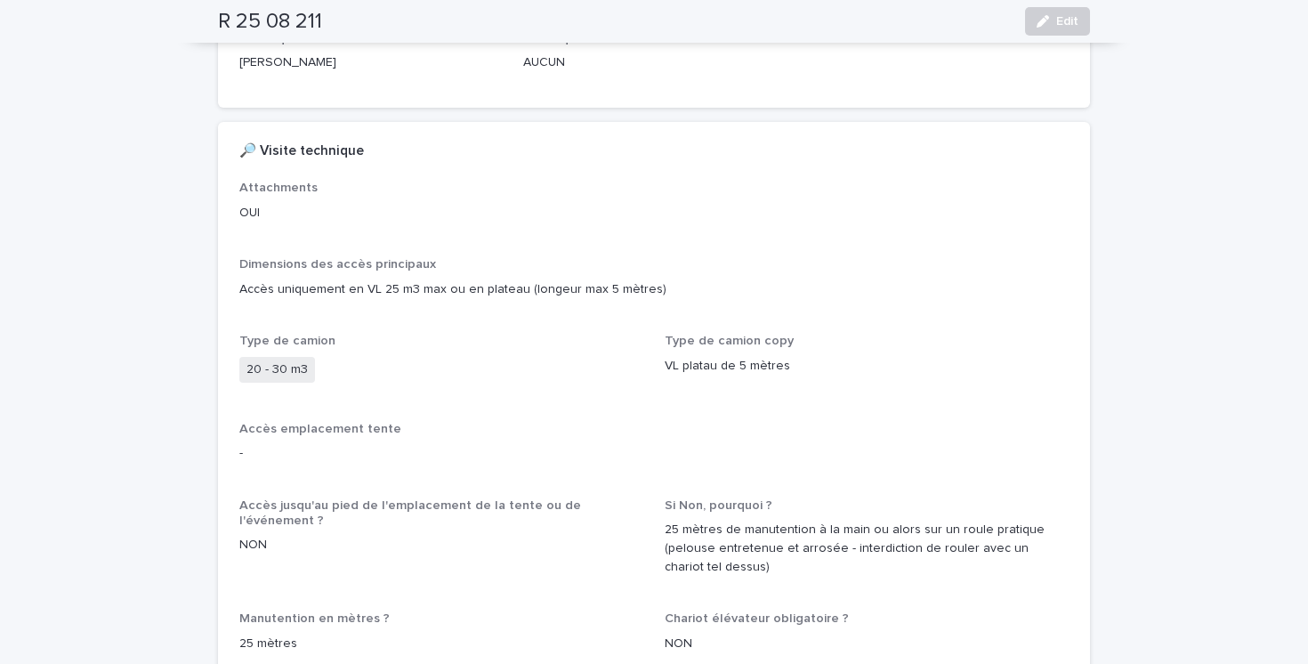
click at [643, 280] on p "Accès uniquement en VL 25 m3 max ou en plateau (longeur max 5 mètres)" at bounding box center [653, 289] width 829 height 19
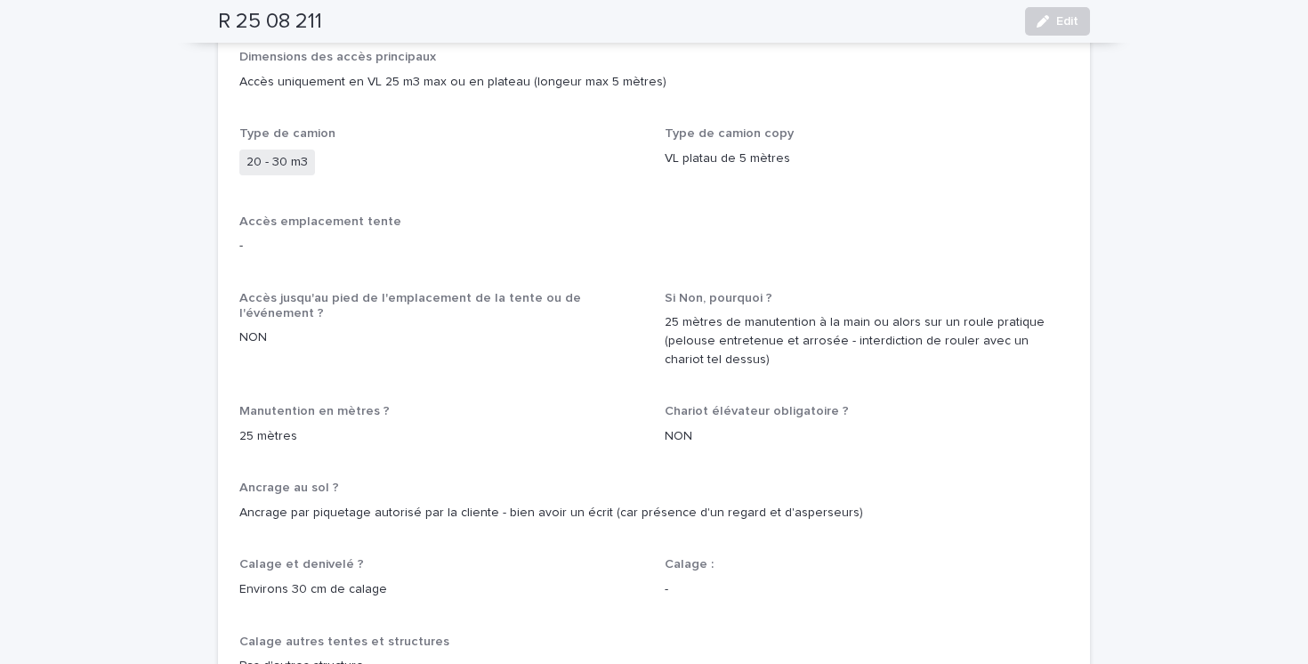
scroll to position [833, 0]
drag, startPoint x: 244, startPoint y: 247, endPoint x: 263, endPoint y: 247, distance: 18.7
click at [263, 326] on p "NON" at bounding box center [441, 335] width 404 height 19
click at [328, 303] on span "Accès jusqu'au pied de l'emplacement de la tente ou de l'événement ? NON" at bounding box center [441, 334] width 404 height 93
drag, startPoint x: 242, startPoint y: 358, endPoint x: 306, endPoint y: 358, distance: 64.1
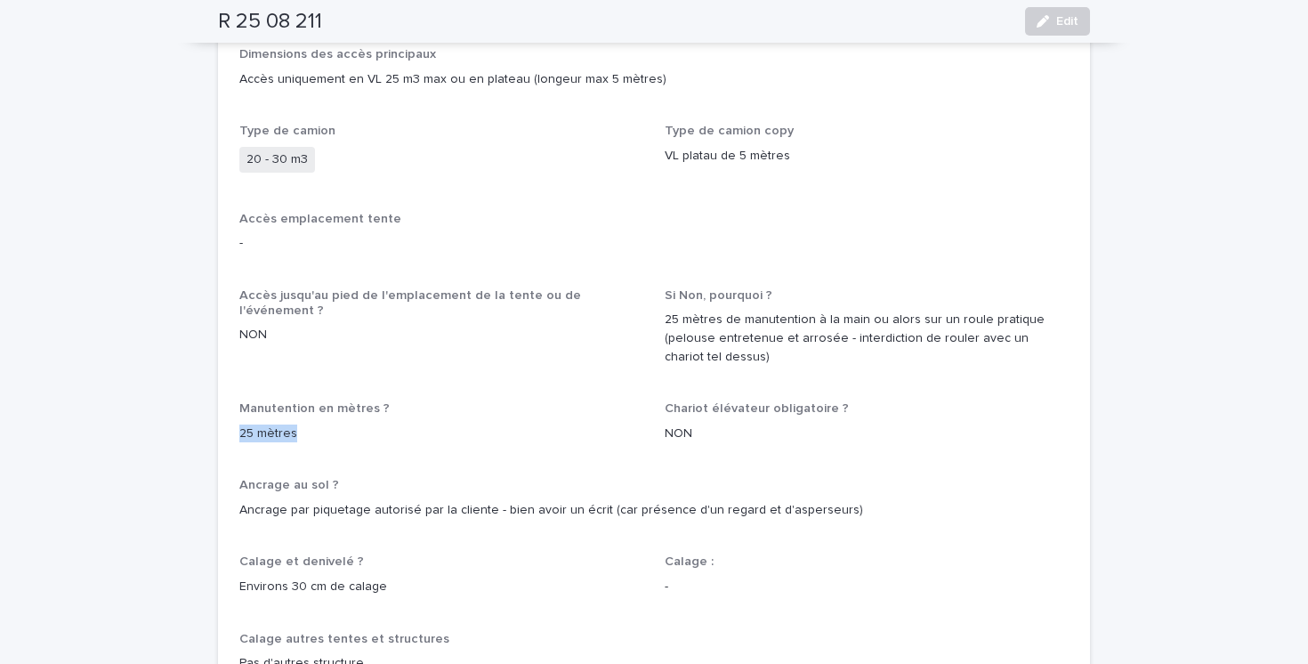
click at [306, 425] on p "25 mètres" at bounding box center [441, 434] width 404 height 19
click at [318, 425] on p "25 mètres" at bounding box center [441, 434] width 404 height 19
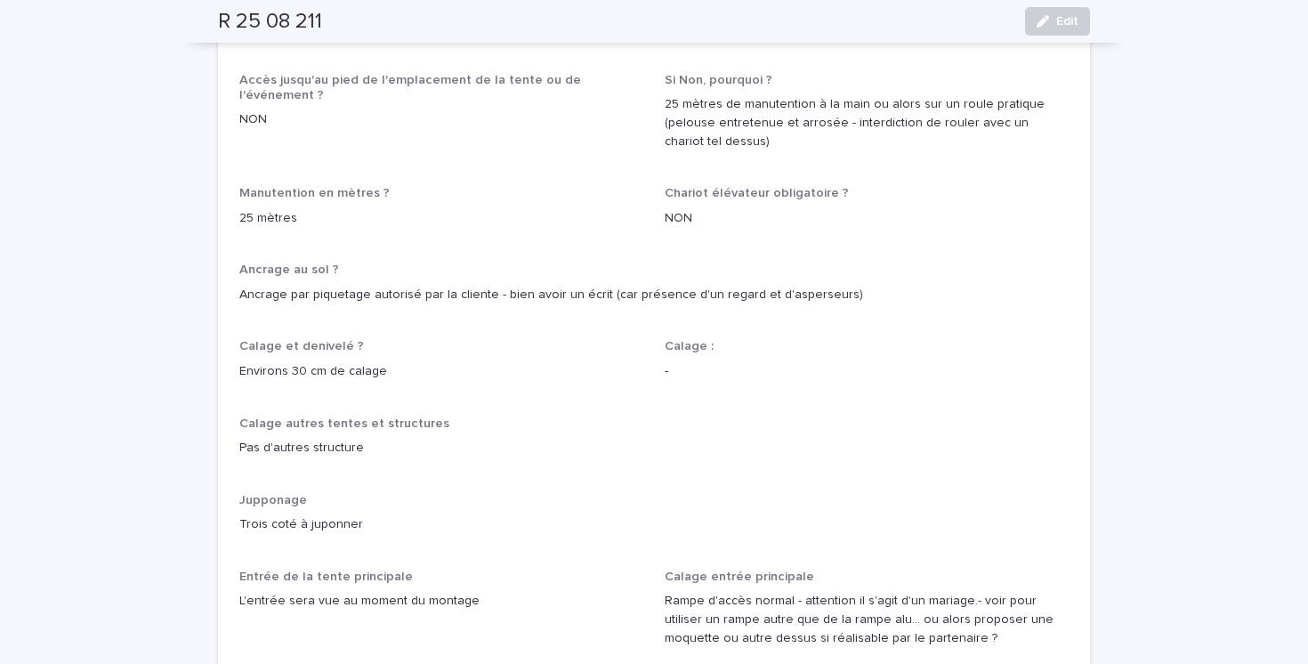
scroll to position [1052, 0]
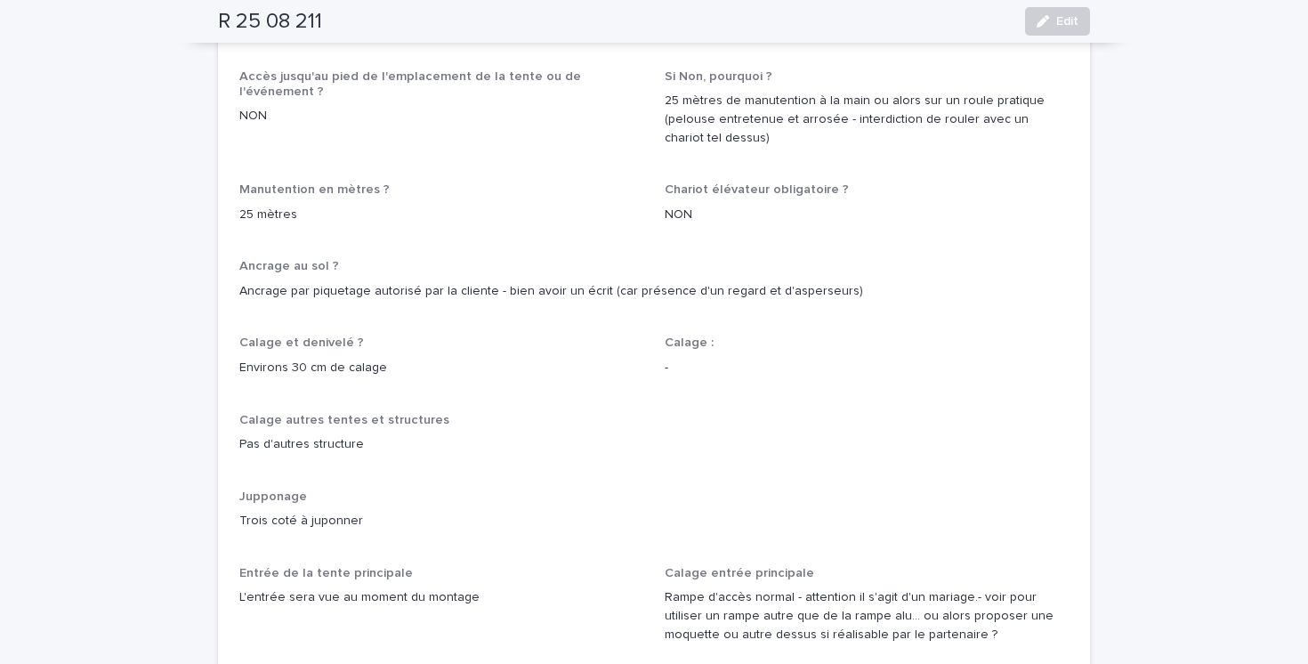
drag, startPoint x: 254, startPoint y: 218, endPoint x: 538, endPoint y: 233, distance: 284.3
click at [537, 259] on div "Ancrage au sol ? Ancrage par piquetage autorisé par la cliente - bien avoir un …" at bounding box center [653, 286] width 829 height 55
click at [575, 282] on p "Ancrage par piquetage autorisé par la cliente - bien avoir un écrit (car présen…" at bounding box center [653, 291] width 829 height 19
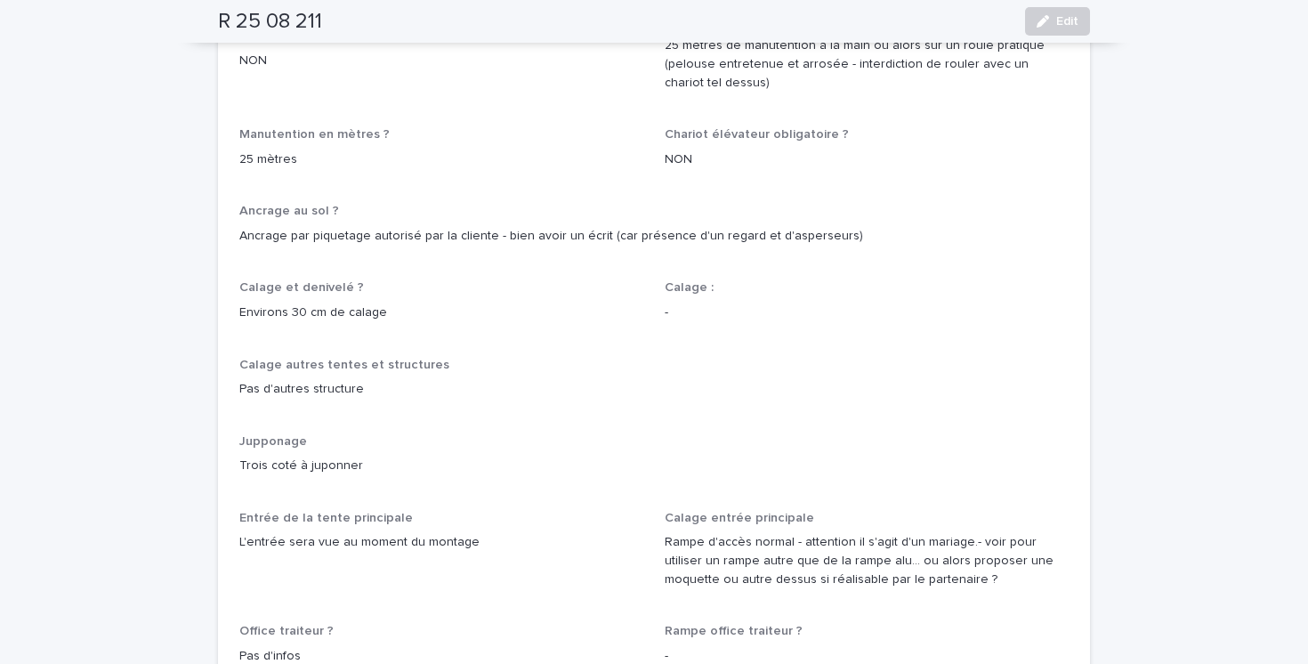
scroll to position [1110, 0]
drag, startPoint x: 301, startPoint y: 243, endPoint x: 417, endPoint y: 245, distance: 116.6
click at [417, 301] on p "Environs 30 cm de calage" at bounding box center [441, 310] width 404 height 19
click at [418, 301] on p "Environs 30 cm de calage" at bounding box center [441, 310] width 404 height 19
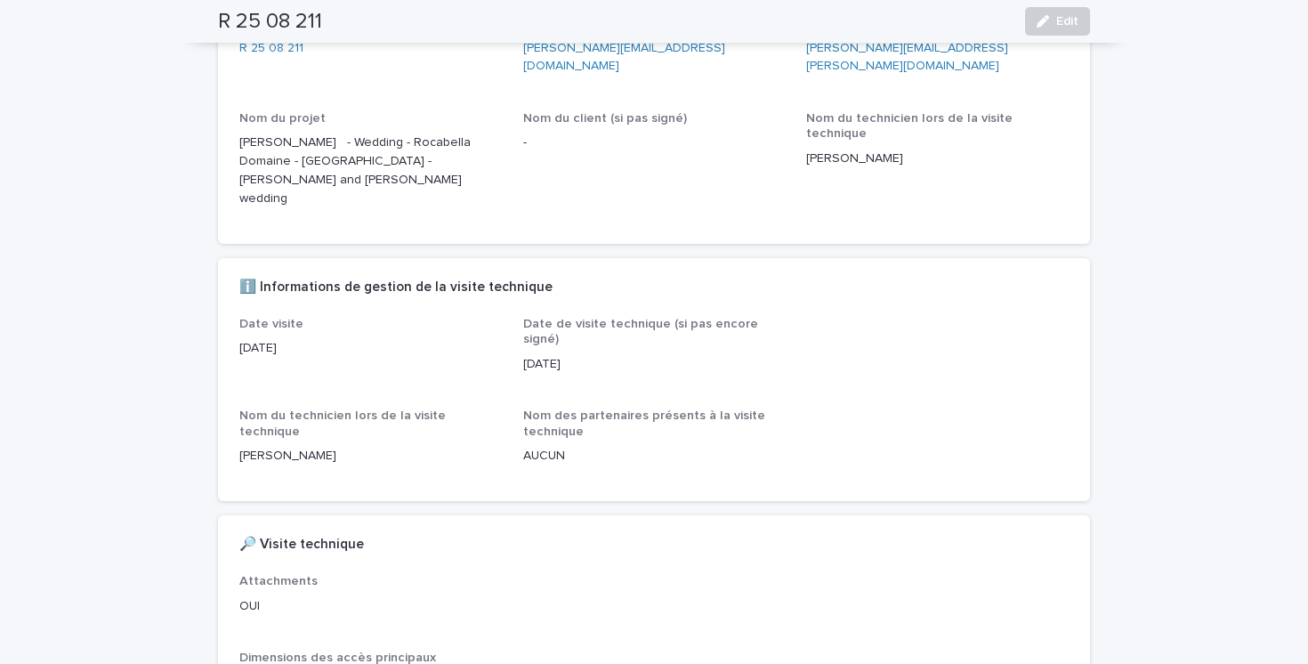
scroll to position [0, 0]
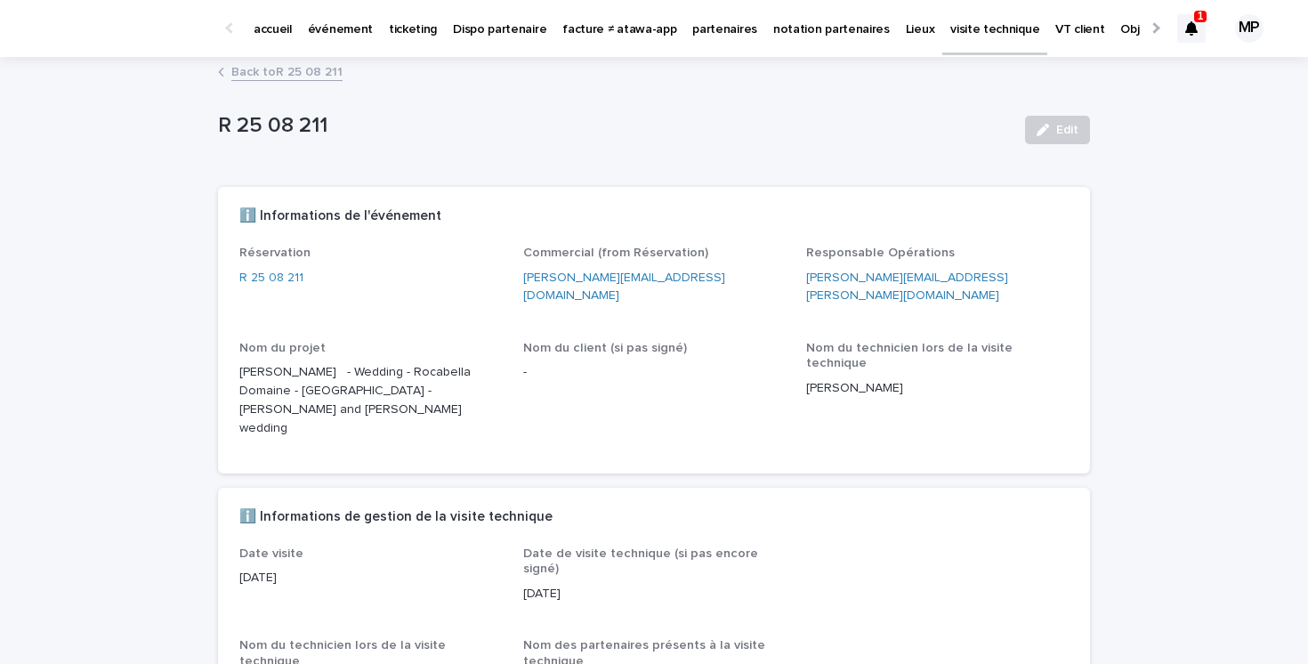
click at [302, 75] on link "Back to R 25 08 211" at bounding box center [286, 71] width 111 height 20
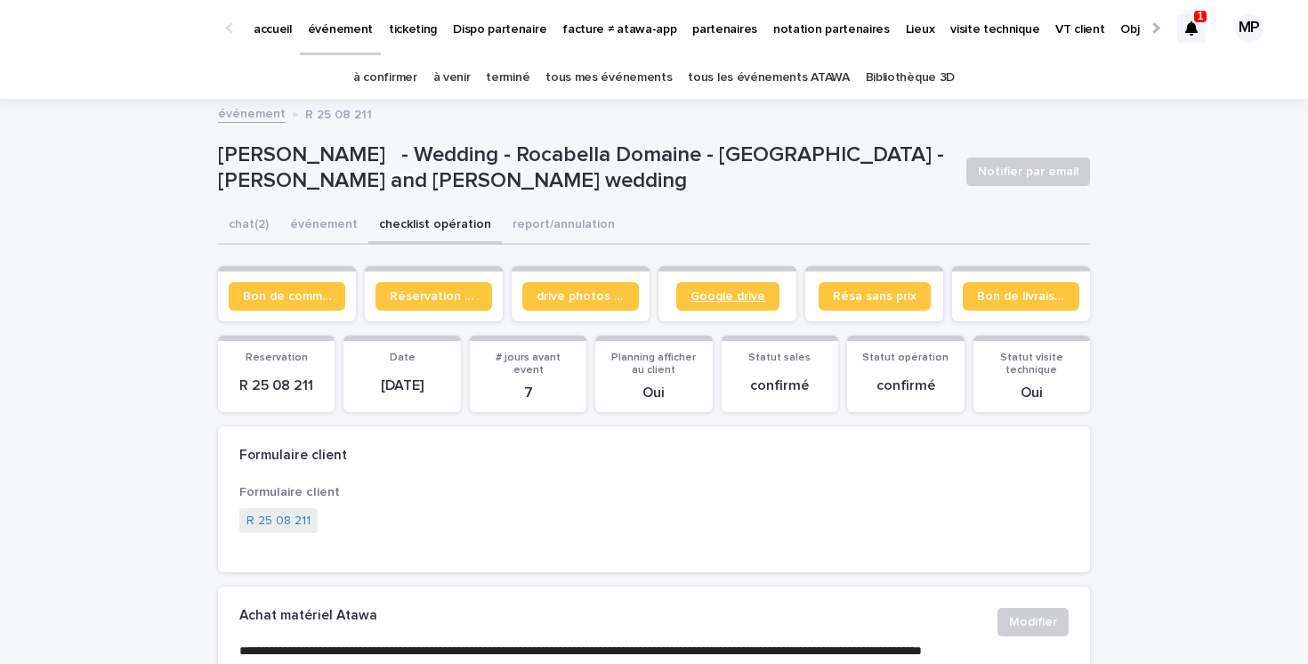
click at [696, 303] on link "Google drive" at bounding box center [727, 296] width 103 height 28
click at [592, 297] on span "drive photos coordinateur" at bounding box center [581, 296] width 88 height 12
click at [248, 229] on button "chat (2)" at bounding box center [248, 225] width 61 height 37
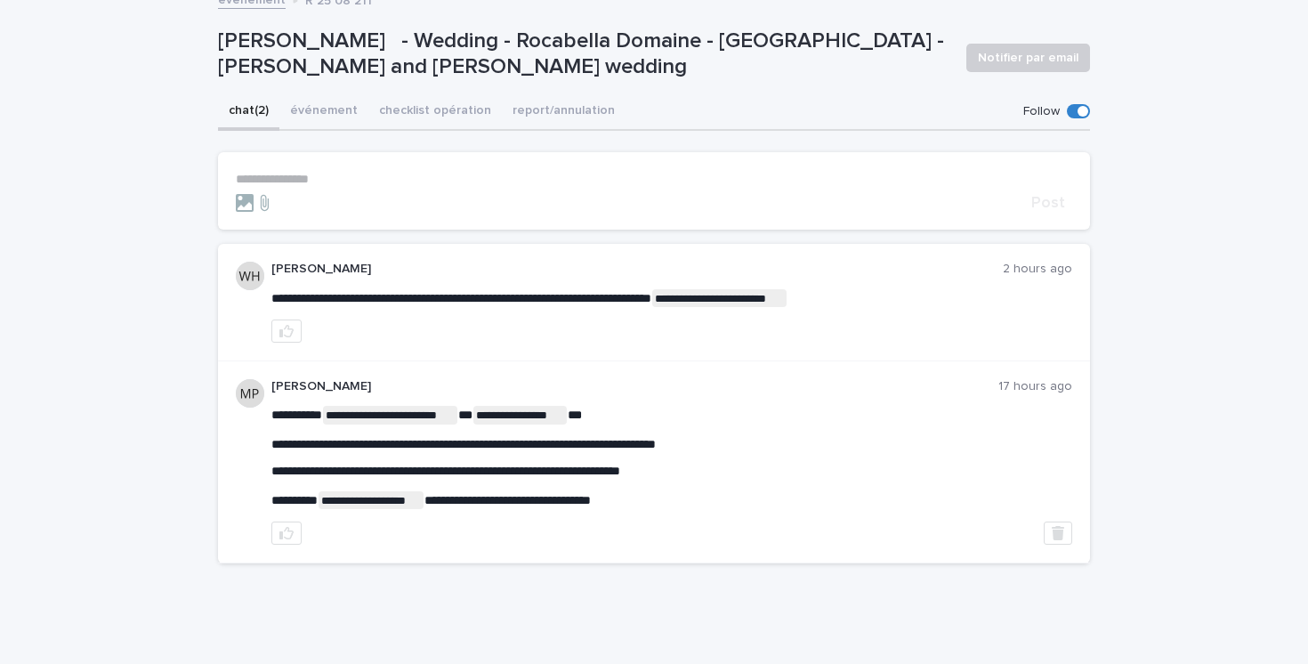
scroll to position [115, 0]
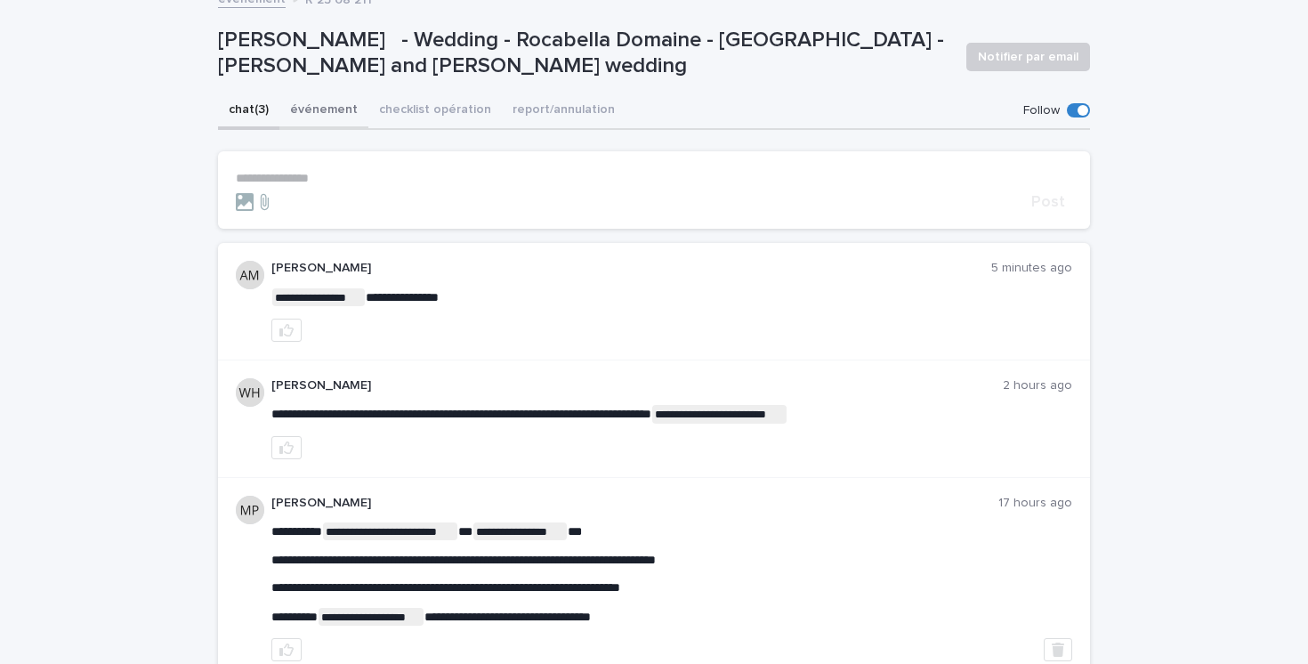
click at [325, 107] on button "événement" at bounding box center [323, 111] width 89 height 37
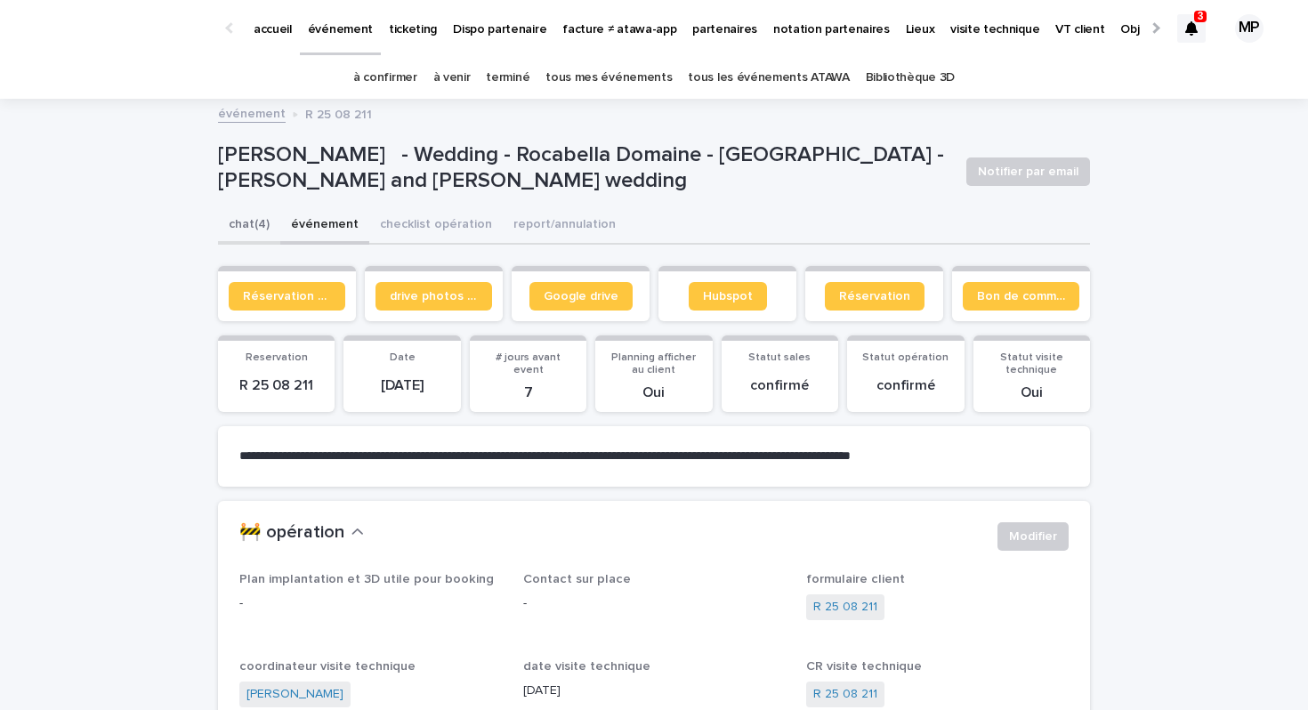
click at [252, 228] on button "chat (4)" at bounding box center [249, 225] width 62 height 37
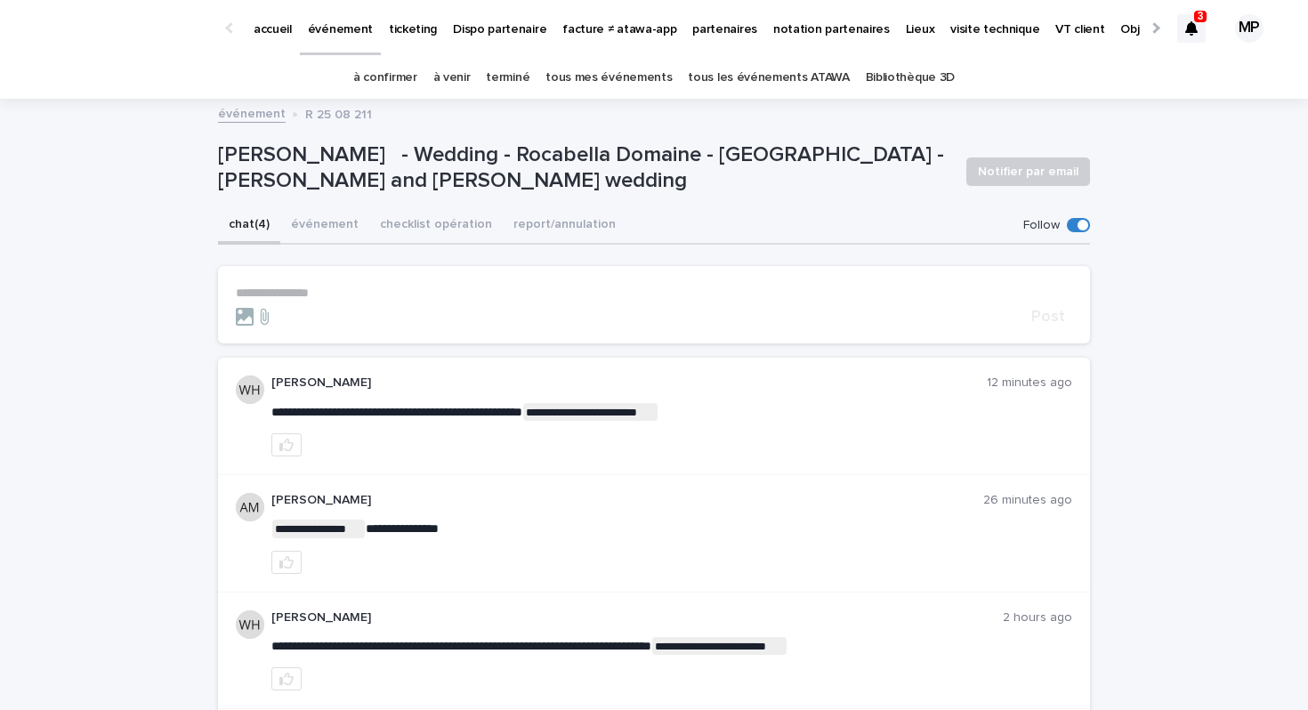
click at [338, 288] on p "**********" at bounding box center [654, 293] width 837 height 15
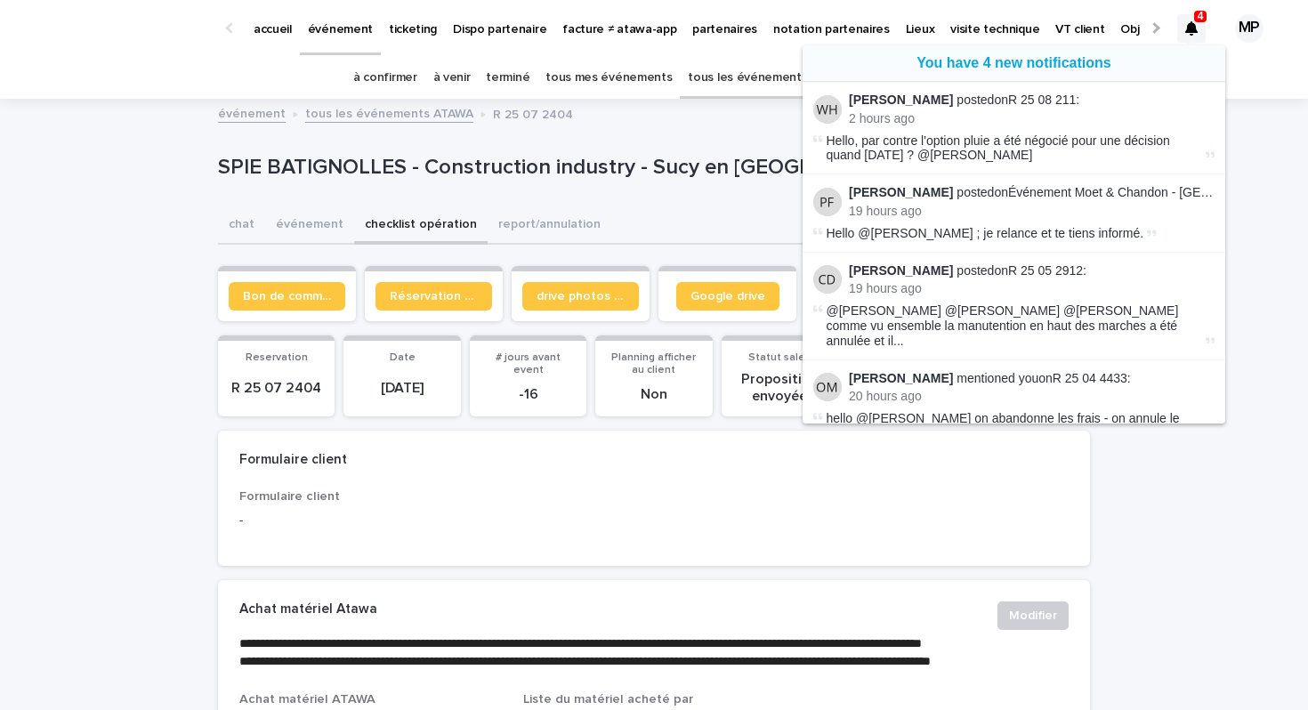
scroll to position [509, 0]
